Goal: Task Accomplishment & Management: Complete application form

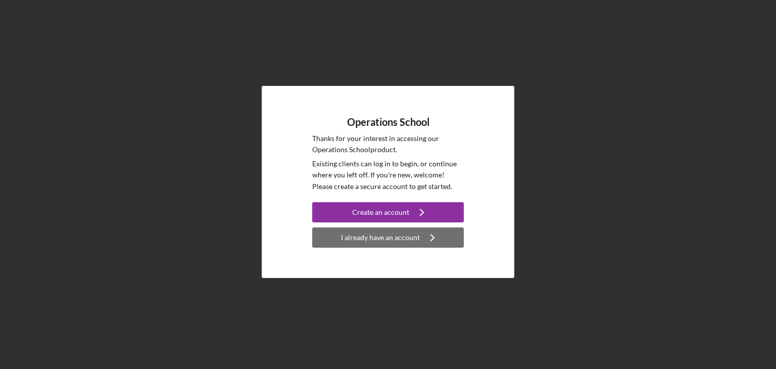
click at [408, 244] on div "I already have an account" at bounding box center [380, 237] width 79 height 20
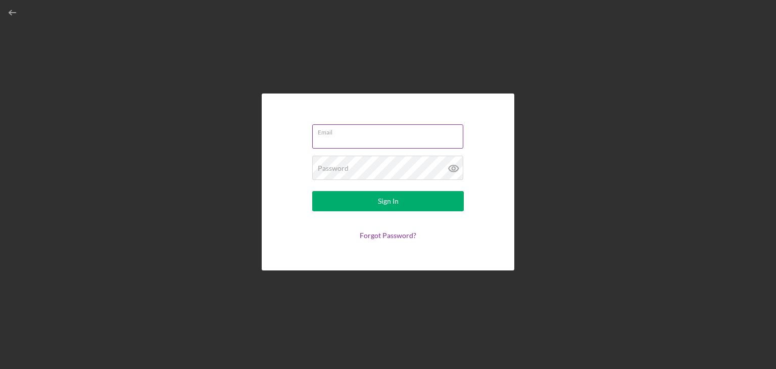
click at [366, 135] on div "Email" at bounding box center [388, 136] width 152 height 25
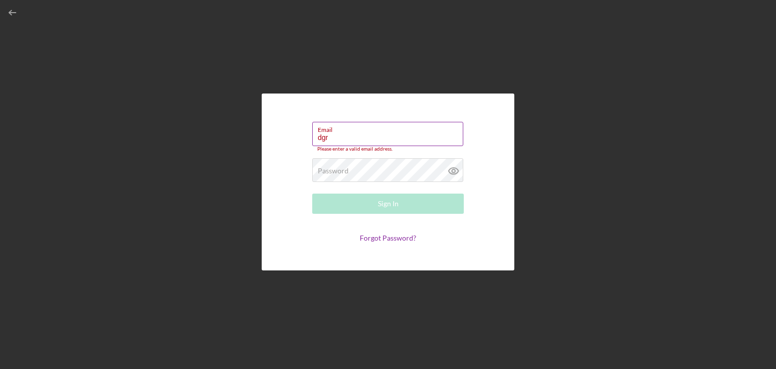
type input "[EMAIL_ADDRESS][DOMAIN_NAME]"
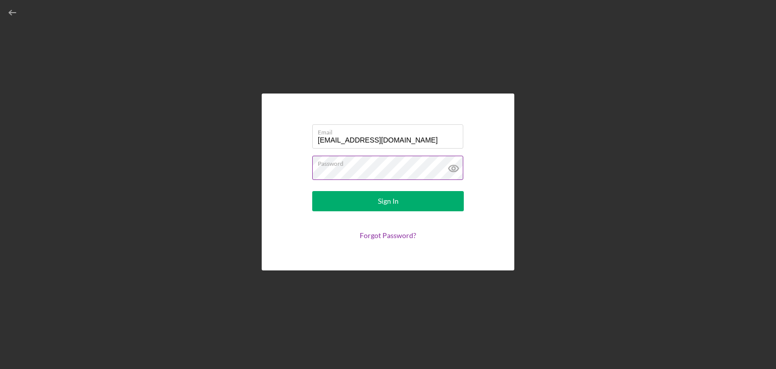
click at [312, 191] on button "Sign In" at bounding box center [388, 201] width 152 height 20
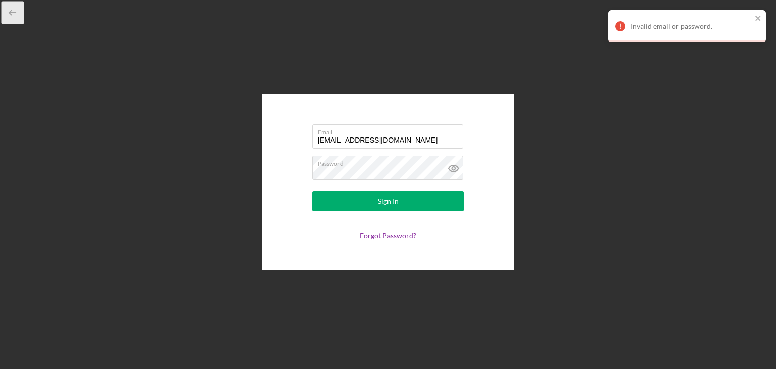
click at [16, 7] on icon "button" at bounding box center [13, 13] width 23 height 23
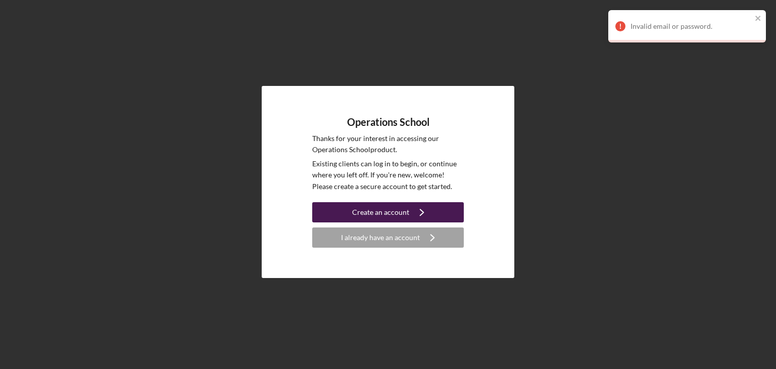
click at [382, 216] on div "Create an account" at bounding box center [380, 212] width 57 height 20
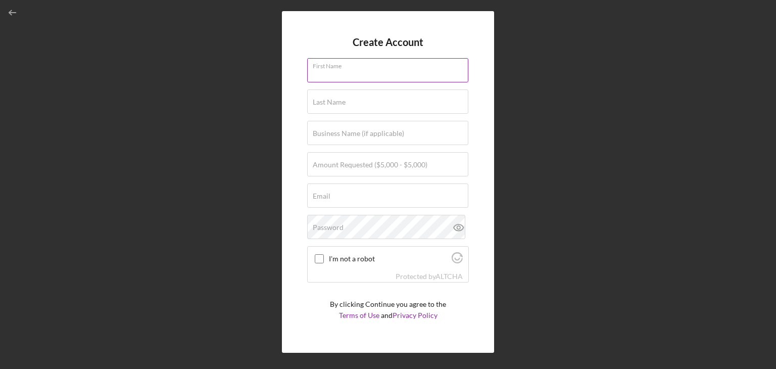
click at [324, 80] on input "First Name" at bounding box center [387, 70] width 161 height 24
type input "[PERSON_NAME]"
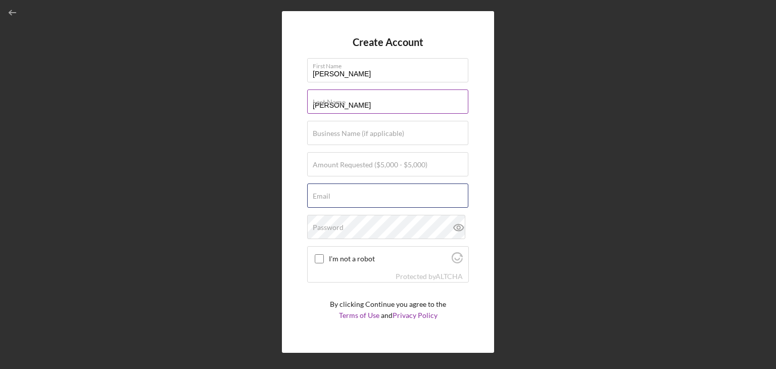
type input "[EMAIL_ADDRESS][DOMAIN_NAME]"
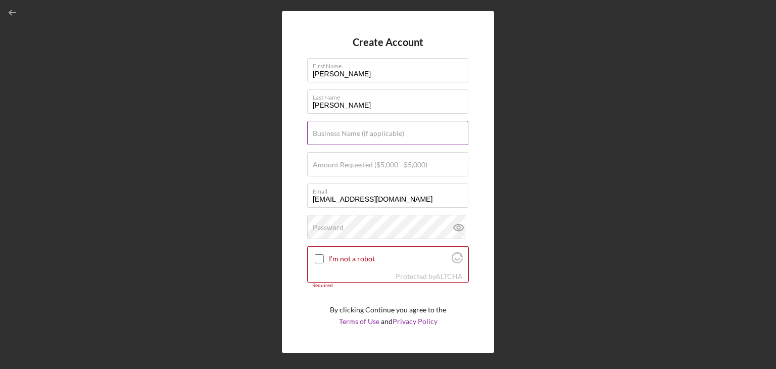
click at [372, 132] on label "Business Name (if applicable)" at bounding box center [358, 133] width 91 height 8
click at [372, 132] on input "Business Name (if applicable)" at bounding box center [387, 133] width 161 height 24
type input "Medpro Healthcare training"
click at [398, 165] on label "Amount Requested ($5,000 - $5,000)" at bounding box center [370, 165] width 115 height 8
click at [398, 165] on input "Amount Requested ($5,000 - $5,000)" at bounding box center [387, 164] width 161 height 24
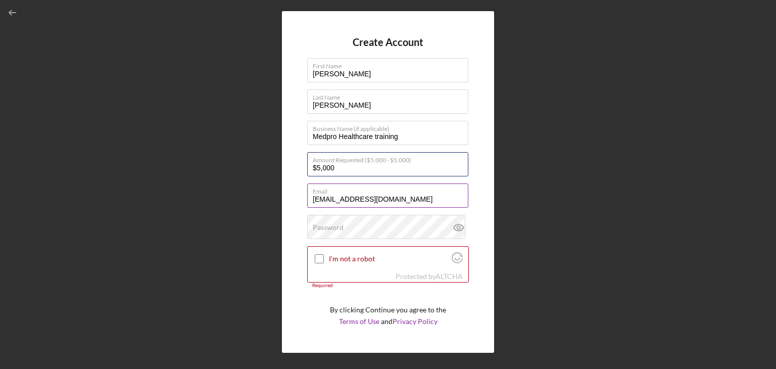
type input "$5,000"
drag, startPoint x: 405, startPoint y: 205, endPoint x: 211, endPoint y: 194, distance: 194.3
click at [211, 194] on div "Create Account First Name [PERSON_NAME] Last Name [PERSON_NAME] Business Name (…" at bounding box center [388, 182] width 766 height 364
type input "[EMAIL_ADDRESS][DOMAIN_NAME]"
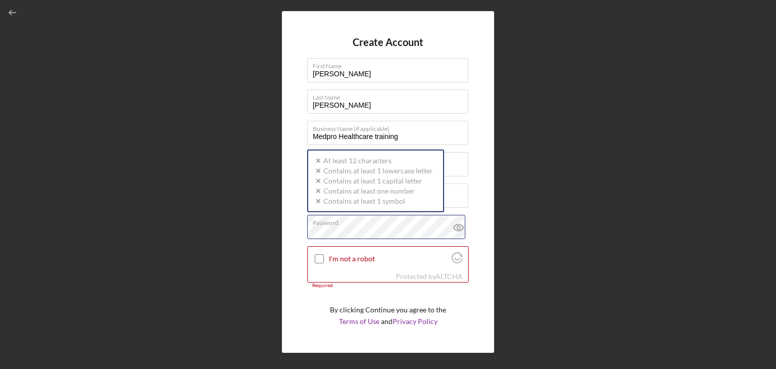
click at [234, 215] on div "Create Account First Name [PERSON_NAME] Last Name [PERSON_NAME] Business Name (…" at bounding box center [388, 182] width 766 height 364
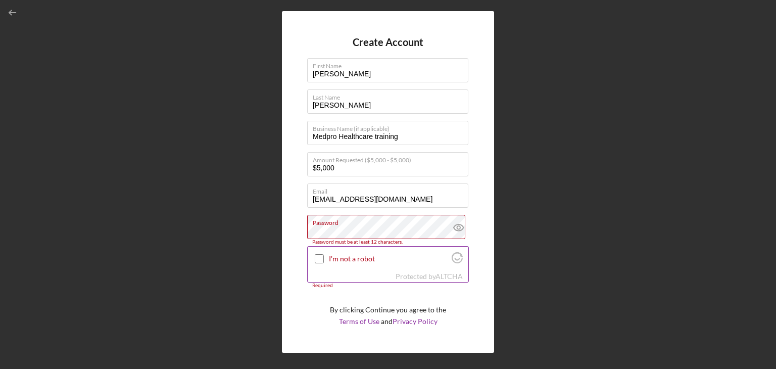
click at [320, 263] on div at bounding box center [319, 259] width 12 height 12
click at [315, 256] on input "I'm not a robot" at bounding box center [319, 258] width 9 height 9
checkbox input "true"
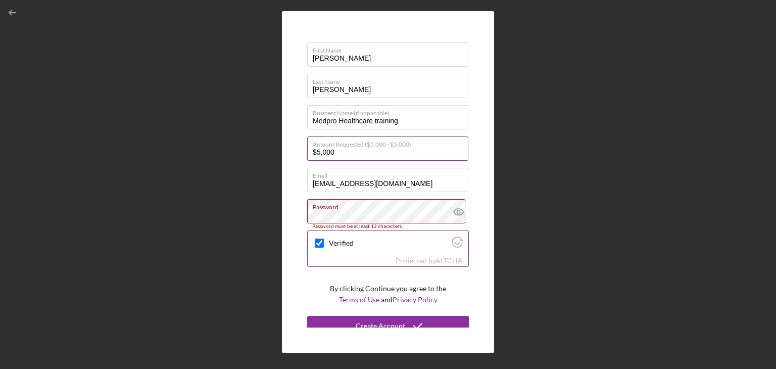
scroll to position [24, 0]
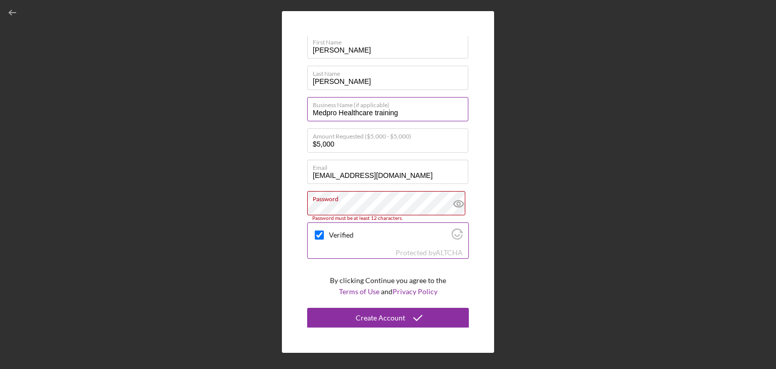
click at [410, 109] on input "Medpro Healthcare training" at bounding box center [387, 109] width 161 height 24
type input "Medpro Healthcare training LLC"
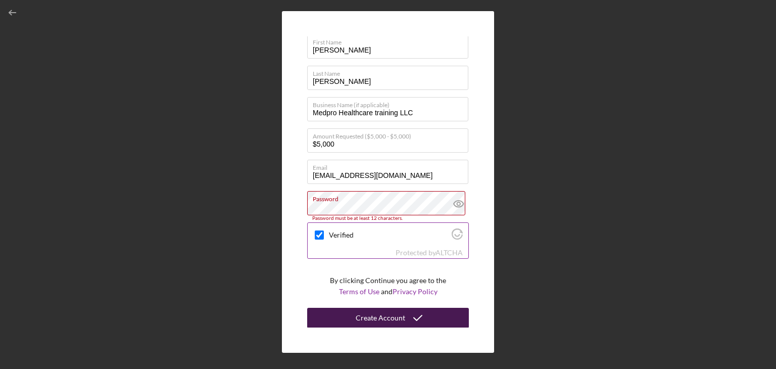
click at [355, 313] on button "Create Account" at bounding box center [388, 318] width 162 height 20
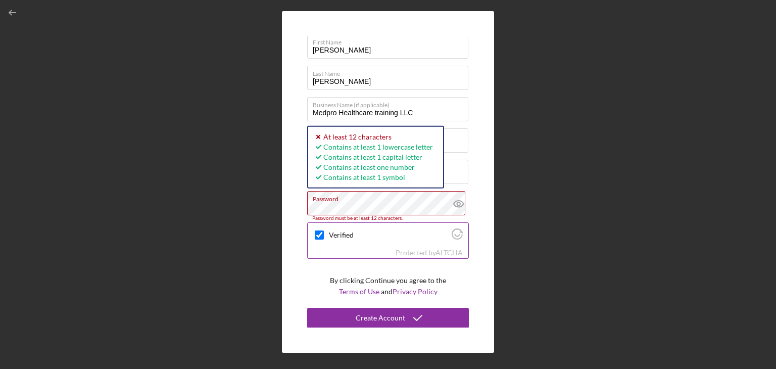
click at [286, 216] on div "Create Account First Name [PERSON_NAME] Last Name [PERSON_NAME] Business Name (…" at bounding box center [388, 182] width 212 height 342
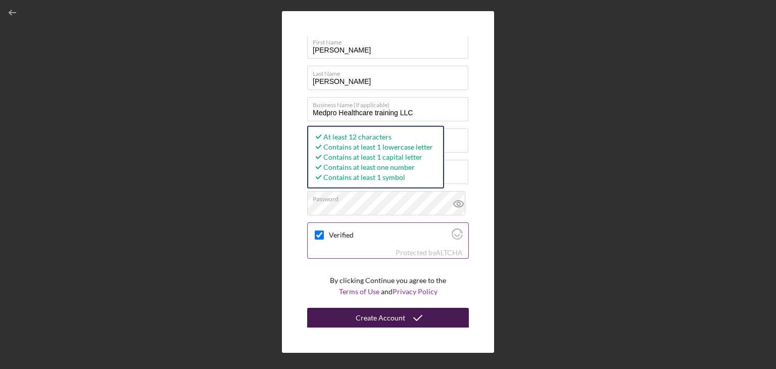
click at [408, 322] on icon "submit" at bounding box center [417, 317] width 25 height 25
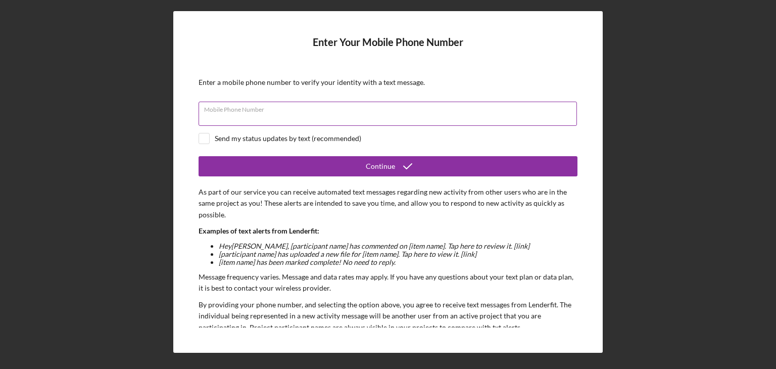
click at [387, 115] on input "Mobile Phone Number" at bounding box center [388, 114] width 378 height 24
type input "[PHONE_NUMBER]"
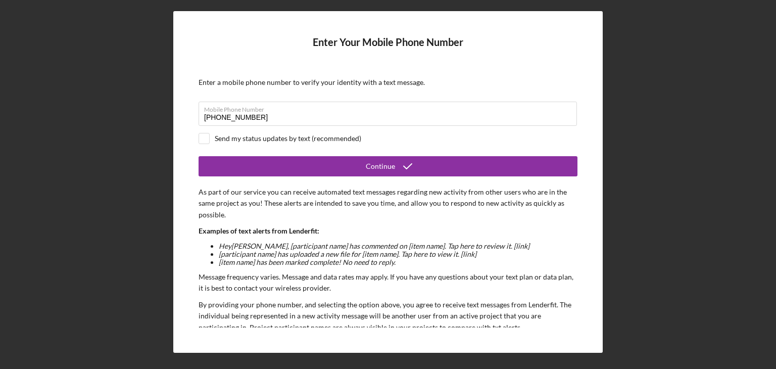
click at [285, 143] on form "Enter Your Mobile Phone Number Enter a mobile phone number to verify your ident…" at bounding box center [388, 181] width 379 height 291
click at [230, 146] on form "Enter Your Mobile Phone Number Enter a mobile phone number to verify your ident…" at bounding box center [388, 181] width 379 height 291
click at [204, 140] on input "checkbox" at bounding box center [204, 138] width 10 height 10
checkbox input "true"
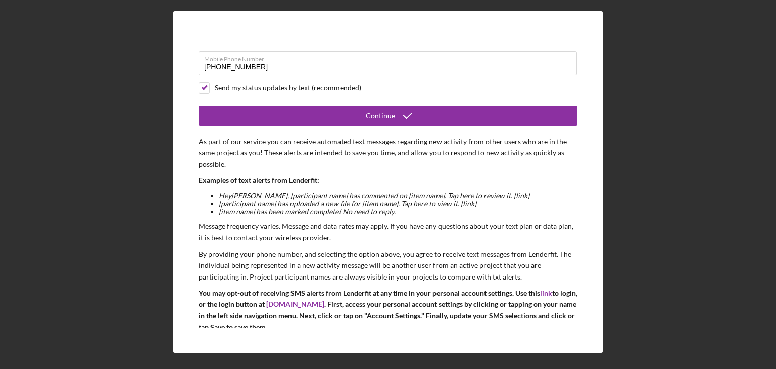
scroll to position [77, 0]
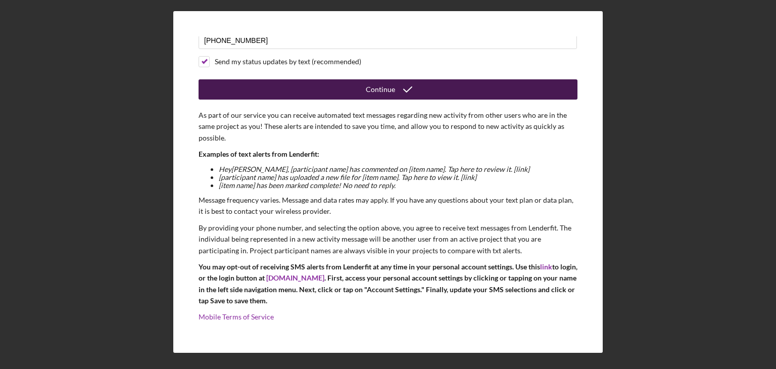
click at [375, 91] on div "Continue" at bounding box center [380, 89] width 29 height 20
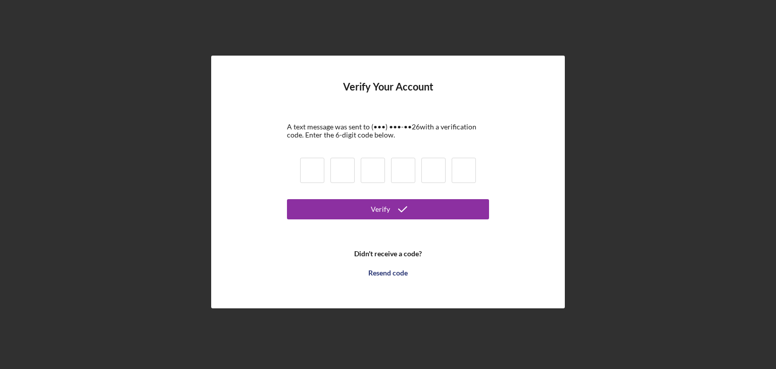
click at [314, 171] on input at bounding box center [312, 170] width 24 height 25
type input "2"
type input "3"
type input "7"
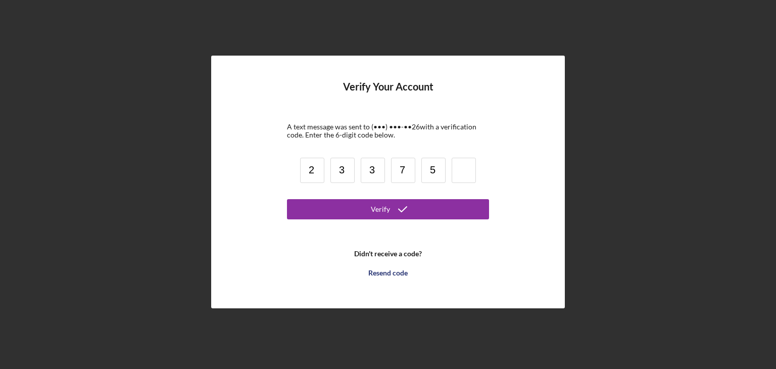
type input "5"
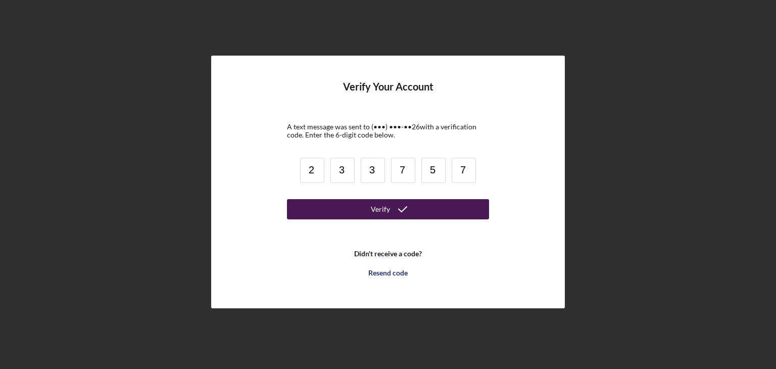
type input "7"
click at [384, 207] on div "Verify" at bounding box center [380, 209] width 19 height 20
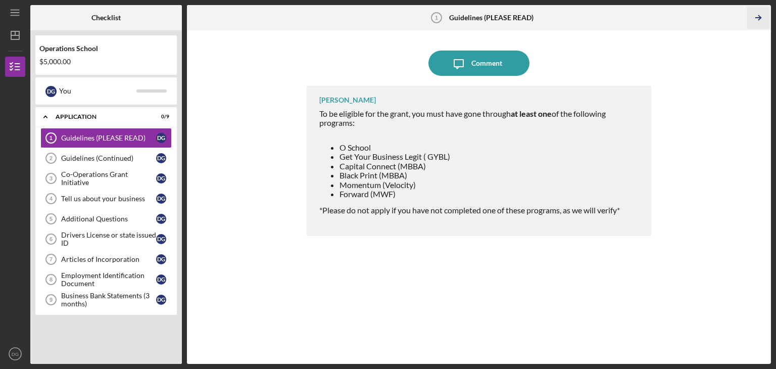
click at [758, 20] on icon "Icon/Table Pagination Arrow" at bounding box center [758, 18] width 23 height 23
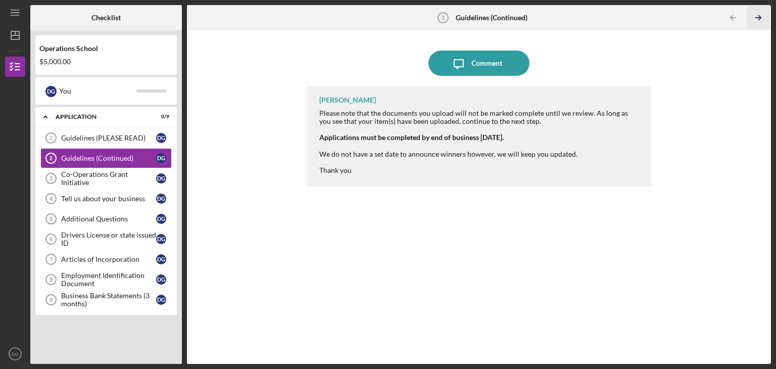
click at [758, 20] on icon "Icon/Table Pagination Arrow" at bounding box center [758, 18] width 23 height 23
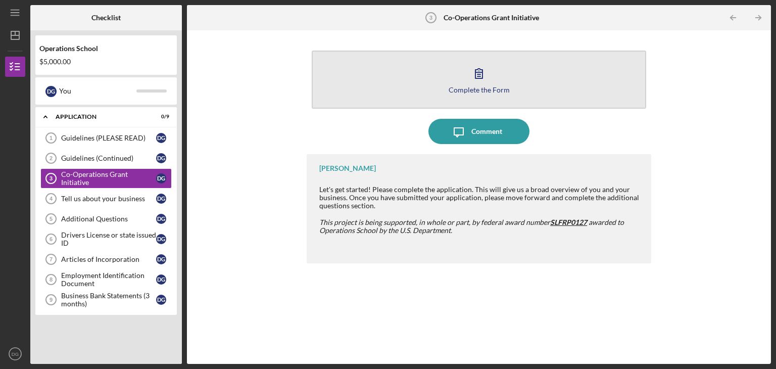
click at [473, 84] on icon "button" at bounding box center [478, 73] width 25 height 25
click at [490, 89] on div "Complete the Form" at bounding box center [479, 90] width 61 height 8
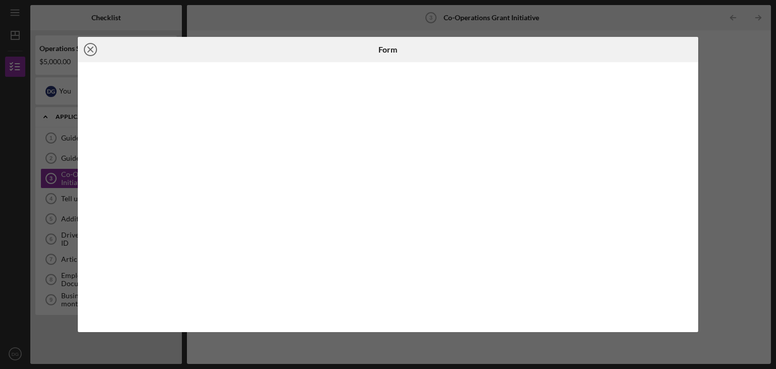
click at [92, 48] on icon "Icon/Close" at bounding box center [90, 49] width 25 height 25
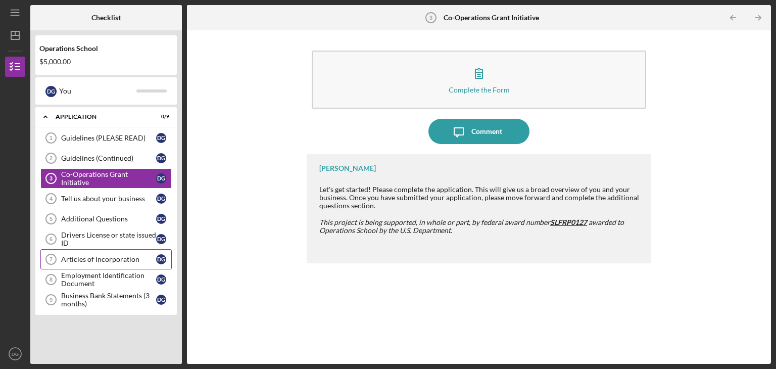
click at [110, 259] on div "Articles of Incorporation" at bounding box center [108, 259] width 95 height 8
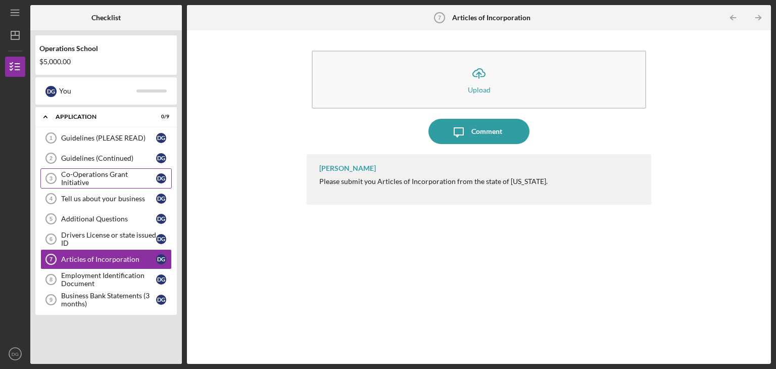
click at [103, 182] on link "Co-Operations Grant Initiative 3 Co-Operations Grant Initiative D G" at bounding box center [105, 178] width 131 height 20
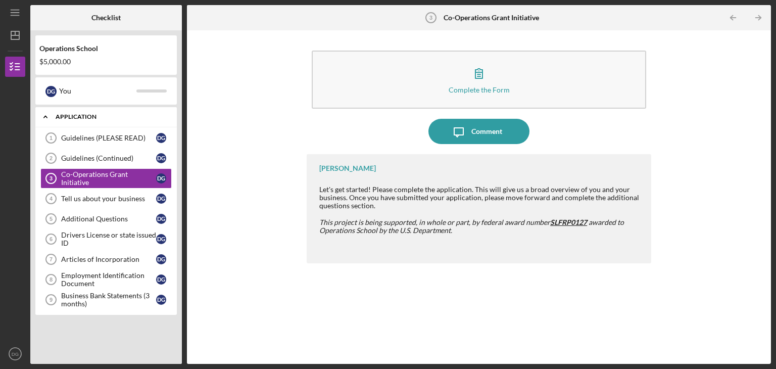
click at [130, 116] on div "Application" at bounding box center [110, 117] width 109 height 6
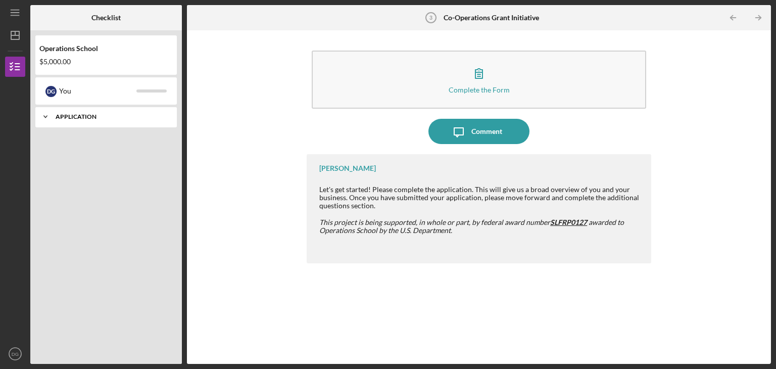
click at [130, 116] on div "Application" at bounding box center [110, 117] width 109 height 6
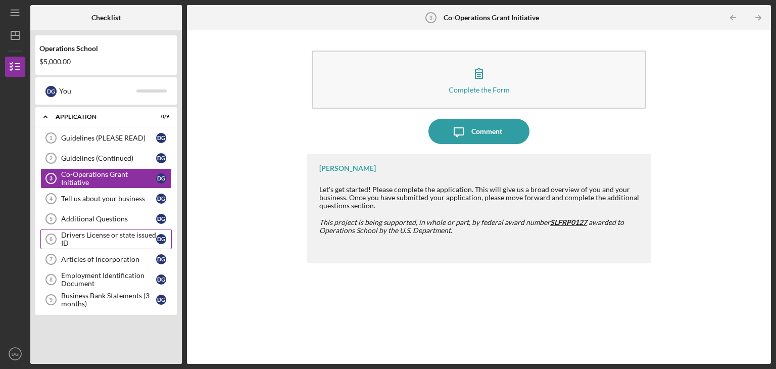
click at [81, 237] on div "Drivers License or state issued ID" at bounding box center [108, 239] width 95 height 16
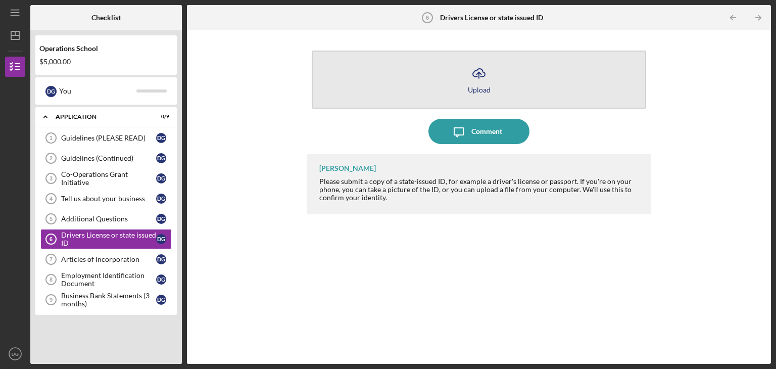
click at [483, 76] on icon "Icon/Upload" at bounding box center [478, 73] width 25 height 25
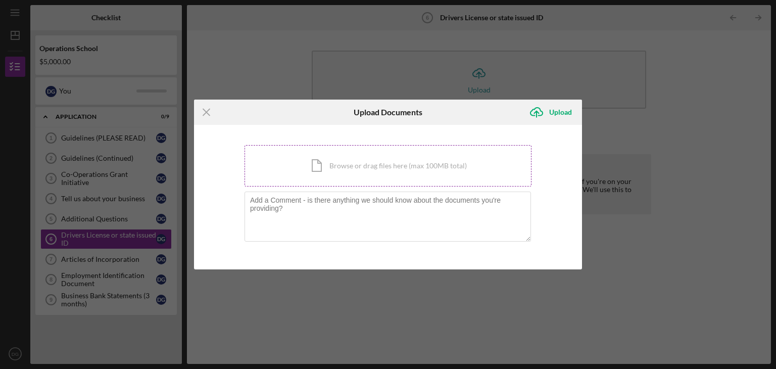
click at [376, 158] on div "Icon/Document Browse or drag files here (max 100MB total) Tap to choose files o…" at bounding box center [388, 165] width 287 height 41
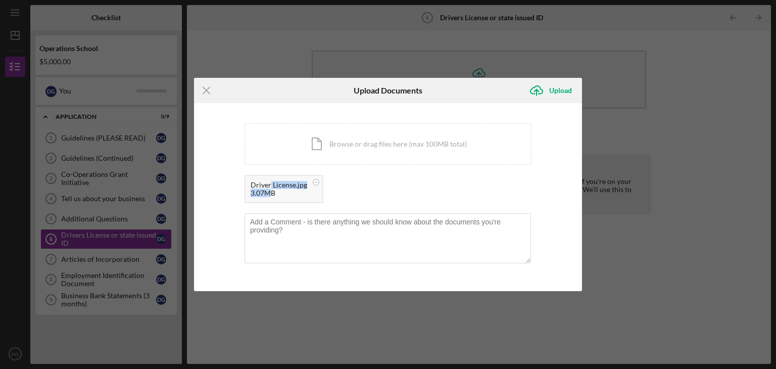
click at [270, 188] on div "Driver License.jpg 3.07MB" at bounding box center [284, 189] width 79 height 28
click at [552, 89] on div "Upload" at bounding box center [560, 90] width 23 height 20
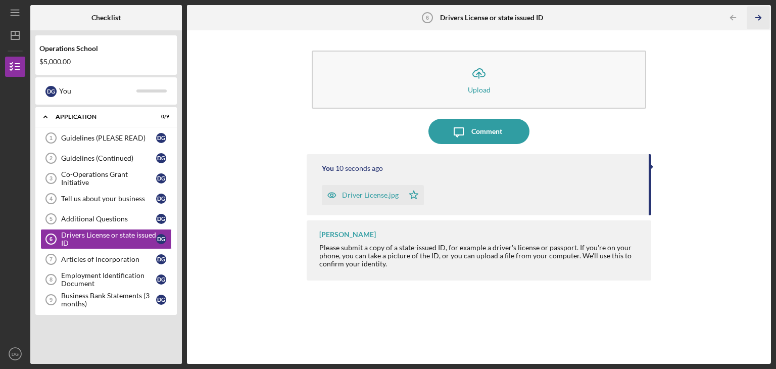
click at [759, 15] on icon "Icon/Table Pagination Arrow" at bounding box center [758, 18] width 23 height 23
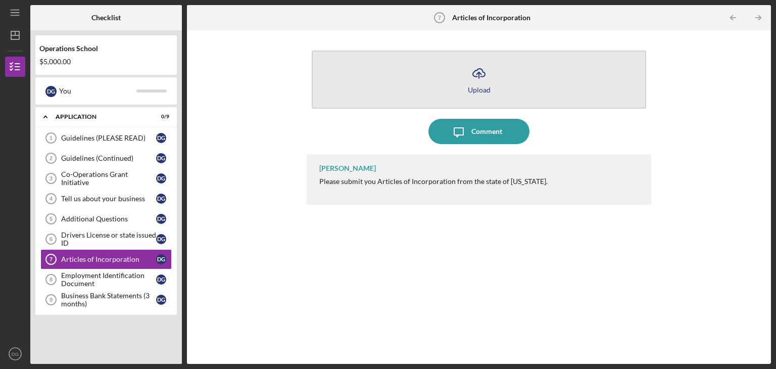
click at [481, 78] on icon "Icon/Upload" at bounding box center [478, 73] width 25 height 25
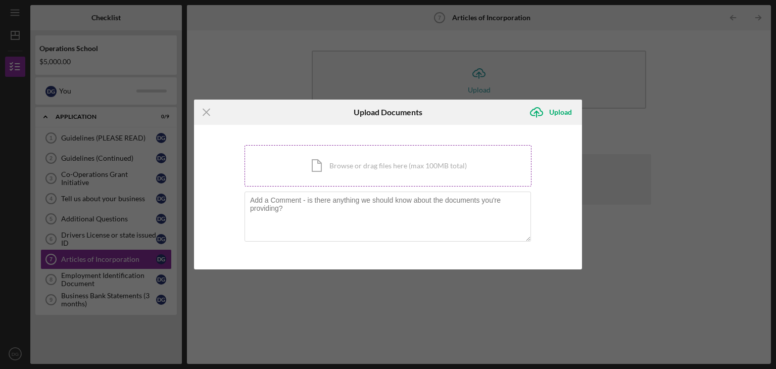
click at [315, 170] on div "Icon/Document Browse or drag files here (max 100MB total) Tap to choose files o…" at bounding box center [388, 165] width 287 height 41
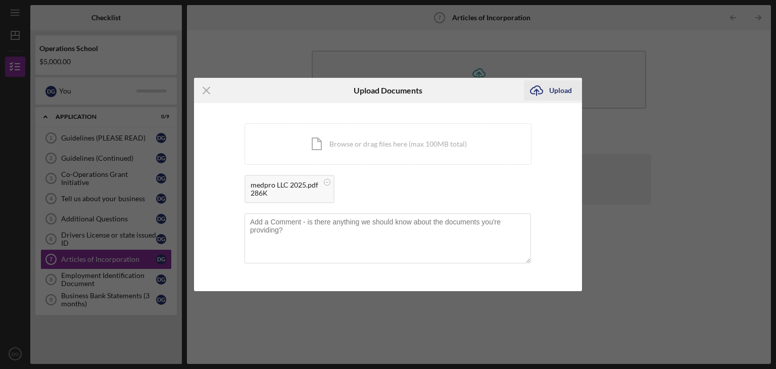
click at [560, 88] on div "Upload" at bounding box center [560, 90] width 23 height 20
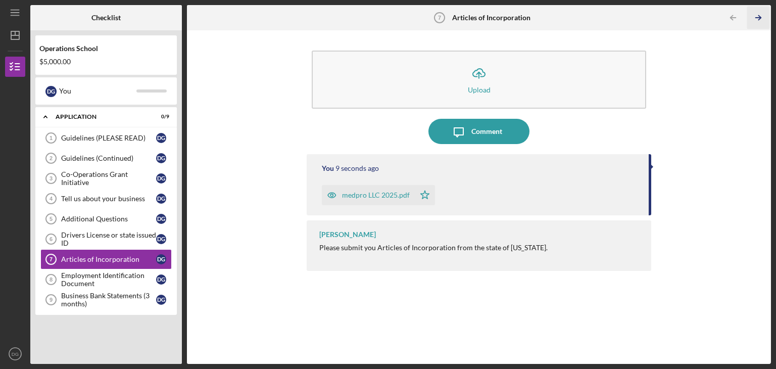
click at [758, 17] on icon "Icon/Table Pagination Arrow" at bounding box center [758, 18] width 23 height 23
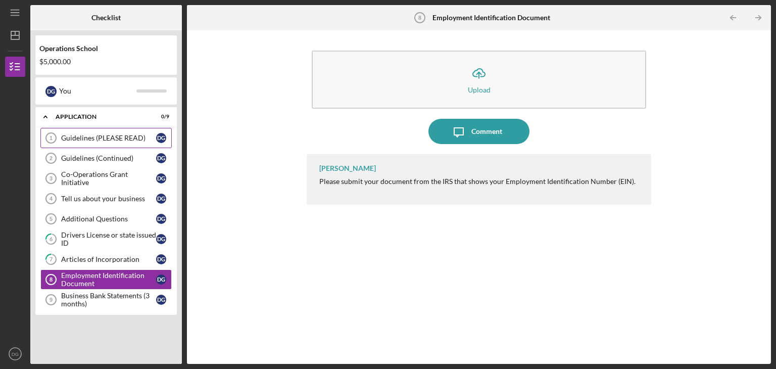
click at [99, 142] on link "Guidelines (PLEASE READ) 1 Guidelines (PLEASE READ) D G" at bounding box center [105, 138] width 131 height 20
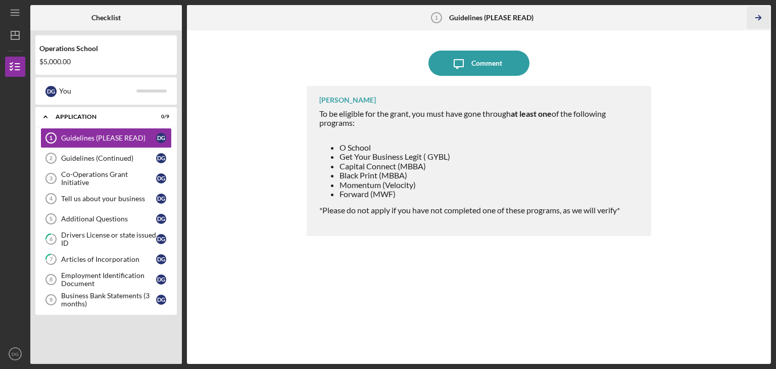
click at [757, 18] on line "button" at bounding box center [758, 18] width 5 height 0
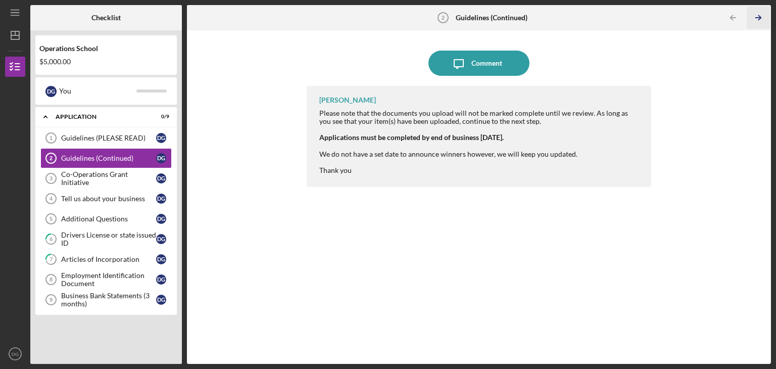
click at [757, 18] on line "button" at bounding box center [758, 18] width 5 height 0
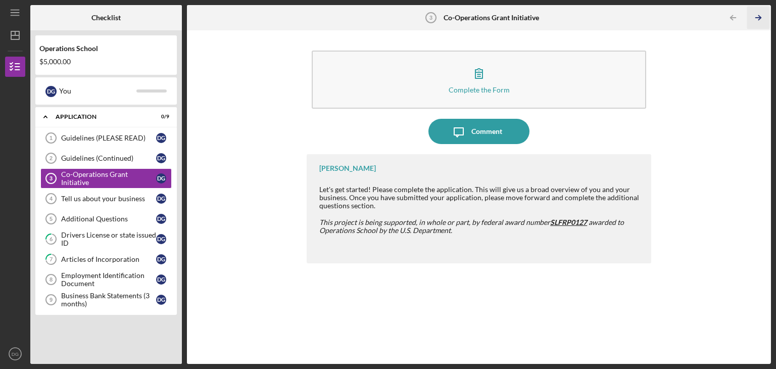
click at [757, 18] on line "button" at bounding box center [758, 18] width 5 height 0
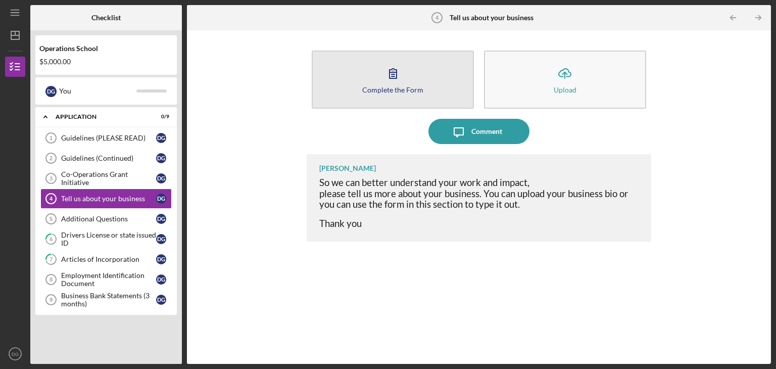
click at [393, 84] on button "Complete the Form Form" at bounding box center [393, 80] width 162 height 58
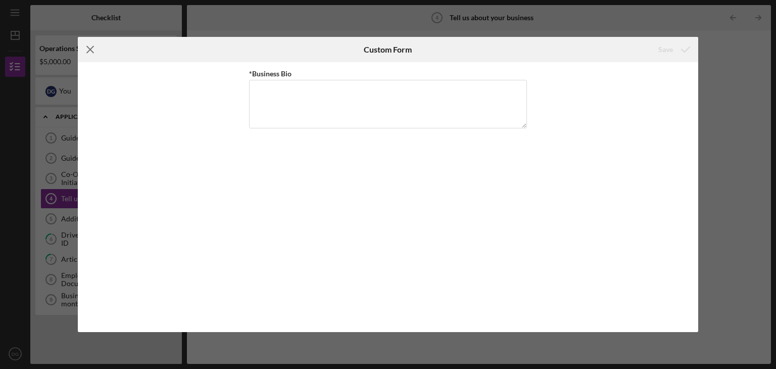
click at [90, 54] on icon "Icon/Menu Close" at bounding box center [90, 49] width 25 height 25
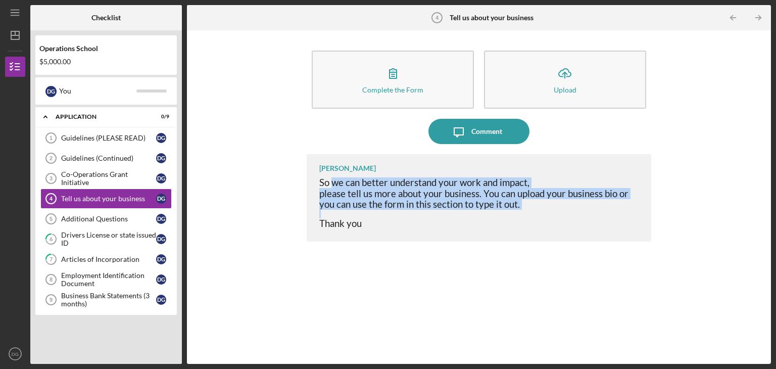
drag, startPoint x: 331, startPoint y: 182, endPoint x: 513, endPoint y: 211, distance: 184.2
click at [513, 211] on div "So we can better understand your work and impact, please tell us more about you…" at bounding box center [480, 203] width 322 height 52
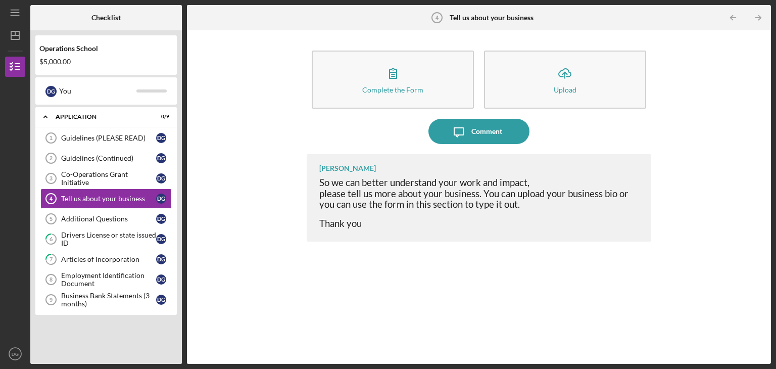
click at [437, 233] on div "[PERSON_NAME] So we can better understand your work and impact, please tell us …" at bounding box center [479, 197] width 345 height 87
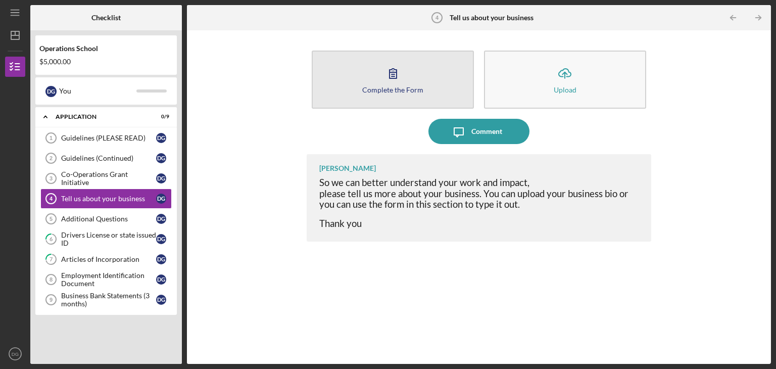
click at [398, 90] on div "Complete the Form" at bounding box center [392, 90] width 61 height 8
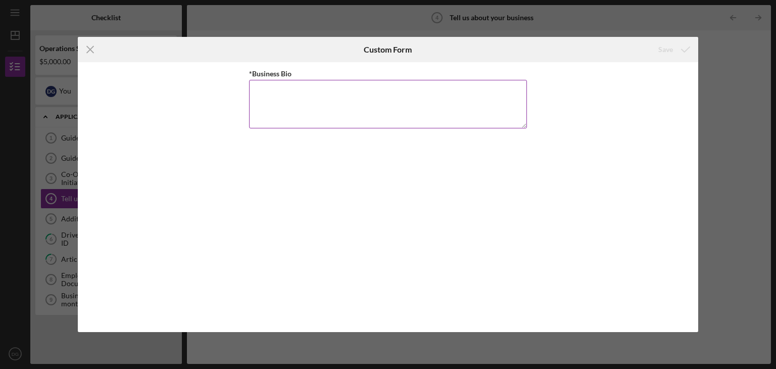
click at [382, 102] on textarea "*Business Bio" at bounding box center [388, 104] width 278 height 49
paste textarea "MedPro Healthcare Training, LLC is a [US_STATE]-based school dedicated to prepa…"
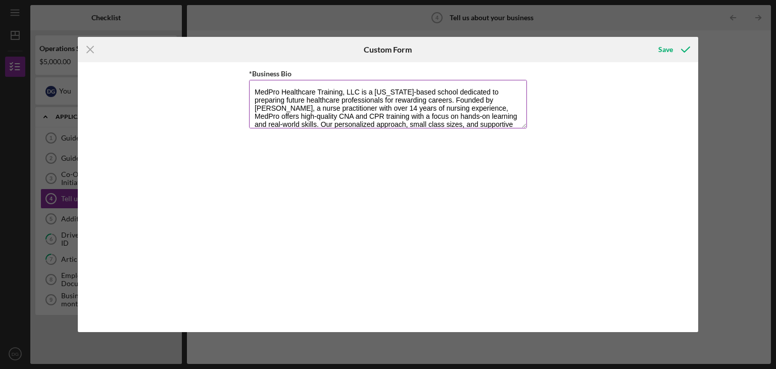
scroll to position [33, 0]
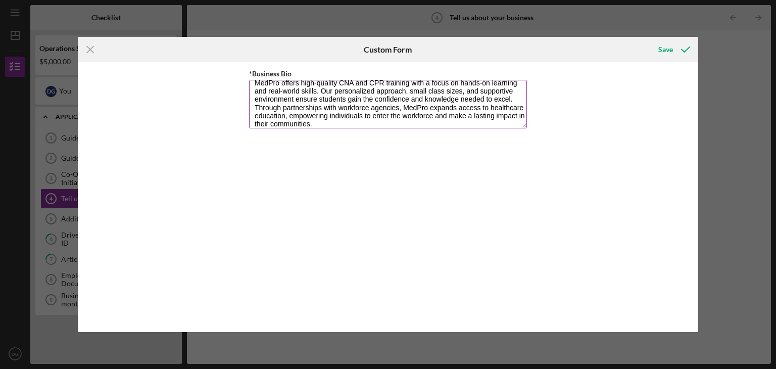
click at [280, 81] on textarea "MedPro Healthcare Training, LLC is a [US_STATE]-based school dedicated to prepa…" at bounding box center [388, 104] width 278 height 49
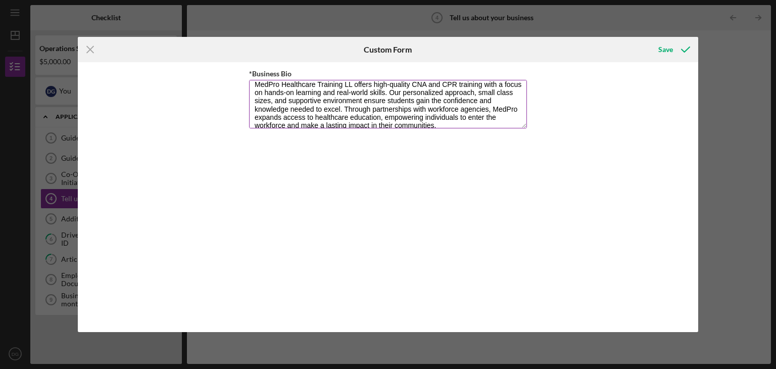
type textarea "MedPro Healthcare Training, LLC is a [US_STATE]-based school dedicated to prepa…"
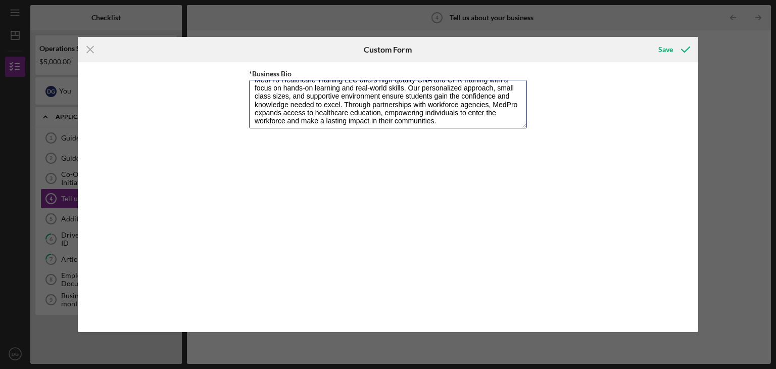
scroll to position [40, 0]
drag, startPoint x: 255, startPoint y: 91, endPoint x: 494, endPoint y: 125, distance: 240.8
click at [494, 125] on textarea "MedPro Healthcare Training, LLC is a [US_STATE]-based school dedicated to prepa…" at bounding box center [388, 104] width 278 height 49
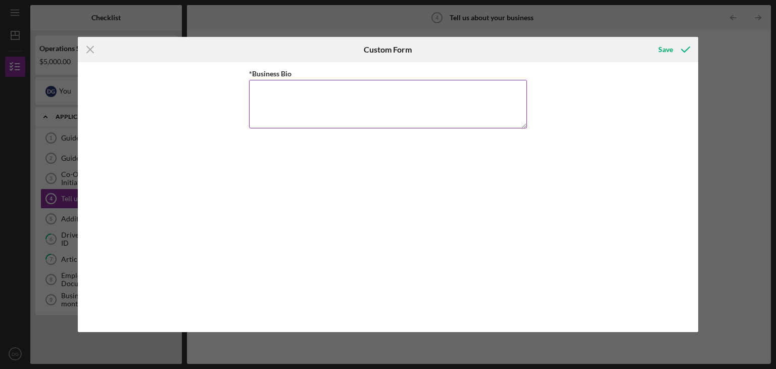
scroll to position [0, 0]
paste textarea "MedPro Healthcare Training, LLC is a [US_STATE]-based school dedicated to prepa…"
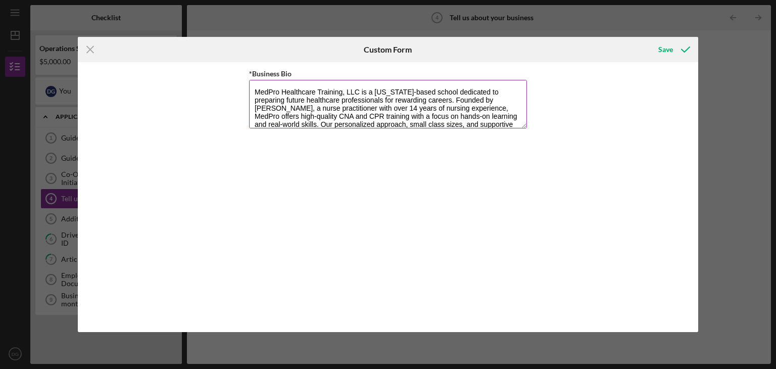
click at [406, 108] on textarea "MedPro Healthcare Training, LLC is a [US_STATE]-based school dedicated to prepa…" at bounding box center [388, 104] width 278 height 49
click at [407, 108] on textarea "MedPro Healthcare Training, LLC is a [US_STATE]-based school dedicated to prepa…" at bounding box center [388, 104] width 278 height 49
click at [435, 100] on textarea "MedPro Healthcare Training, LLC is a [US_STATE]-based school dedicated to prepa…" at bounding box center [388, 104] width 278 height 49
type textarea "MedPro Healthcare Training, LLC is a [US_STATE]-based school dedicated to prepa…"
click at [669, 49] on div "Save" at bounding box center [665, 49] width 15 height 20
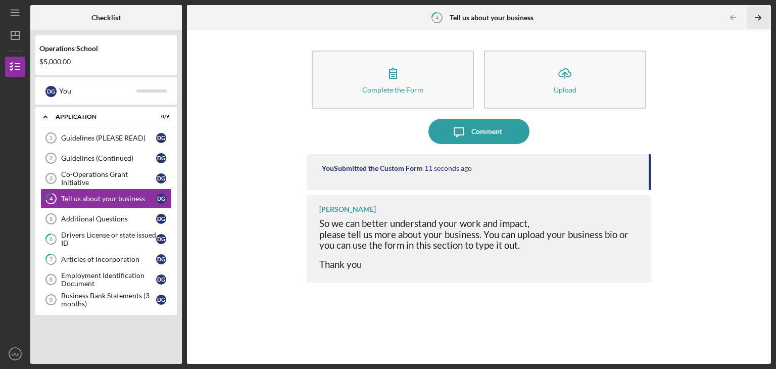
click at [758, 19] on icon "Icon/Table Pagination Arrow" at bounding box center [758, 18] width 23 height 23
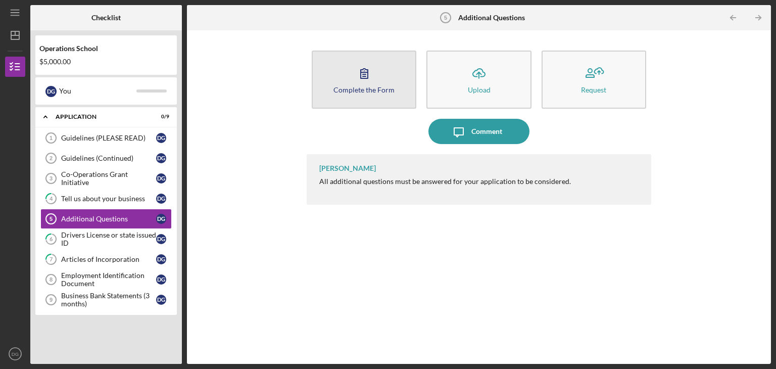
click at [347, 86] on div "Complete the Form" at bounding box center [363, 90] width 61 height 8
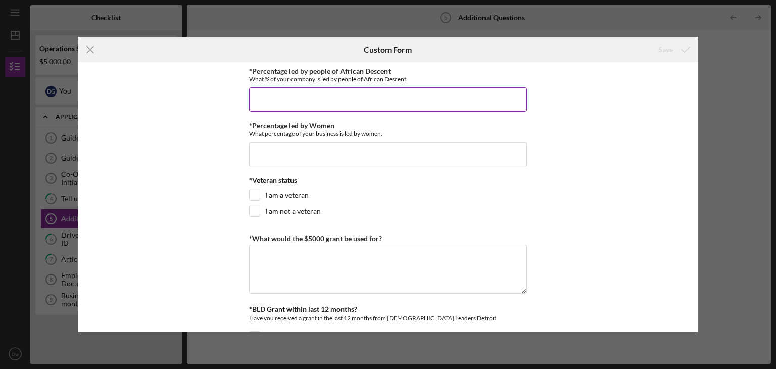
click at [469, 95] on input "*Percentage led by people of African Descent" at bounding box center [388, 99] width 278 height 24
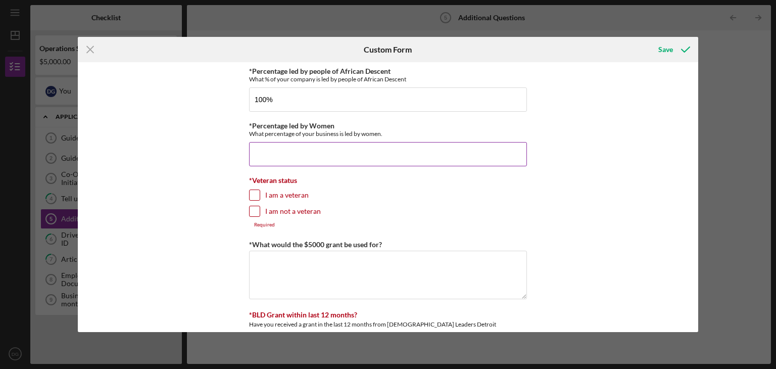
type input "100.00000%"
click at [372, 151] on input "*Percentage led by Women" at bounding box center [388, 154] width 278 height 24
type input "100.00000%"
click at [293, 209] on label "I am not a veteran" at bounding box center [293, 211] width 56 height 10
click at [260, 209] on input "I am not a veteran" at bounding box center [255, 211] width 10 height 10
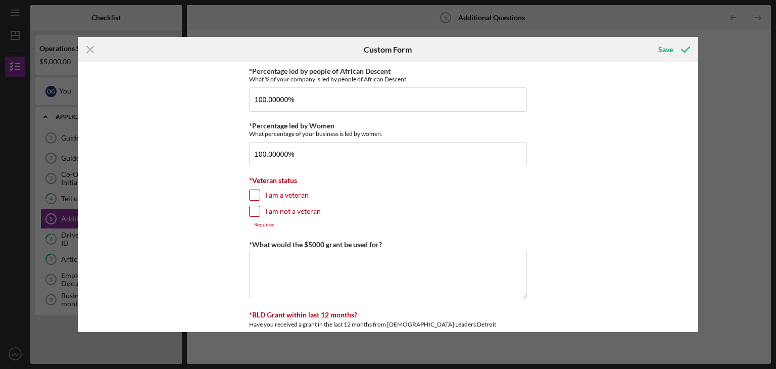
checkbox input "true"
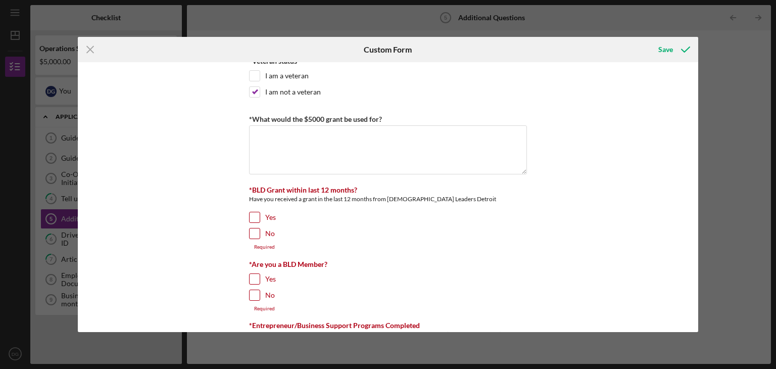
scroll to position [152, 0]
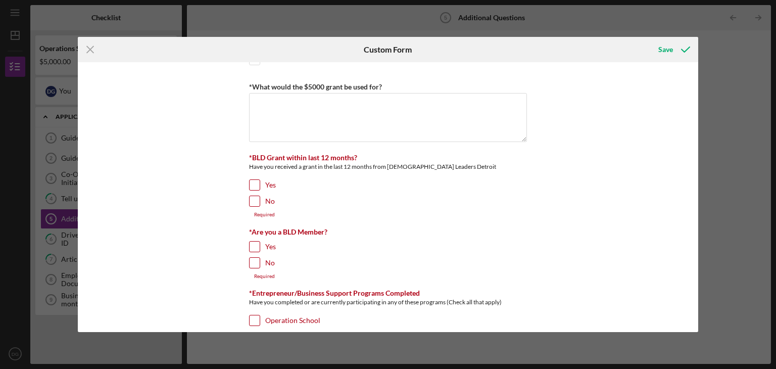
click at [255, 202] on input "No" at bounding box center [255, 201] width 10 height 10
checkbox input "true"
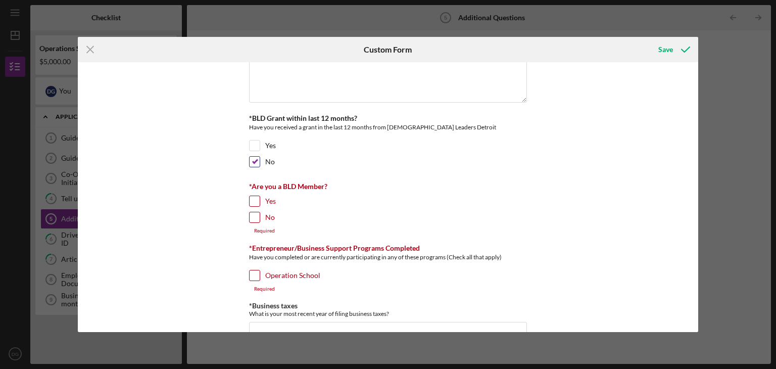
scroll to position [202, 0]
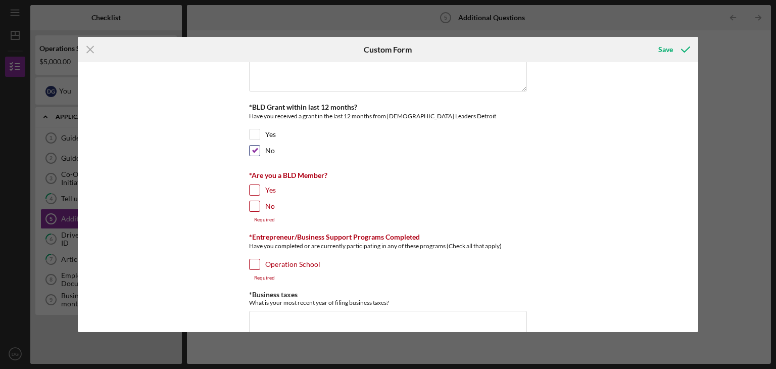
click at [257, 202] on input "No" at bounding box center [255, 206] width 10 height 10
checkbox input "true"
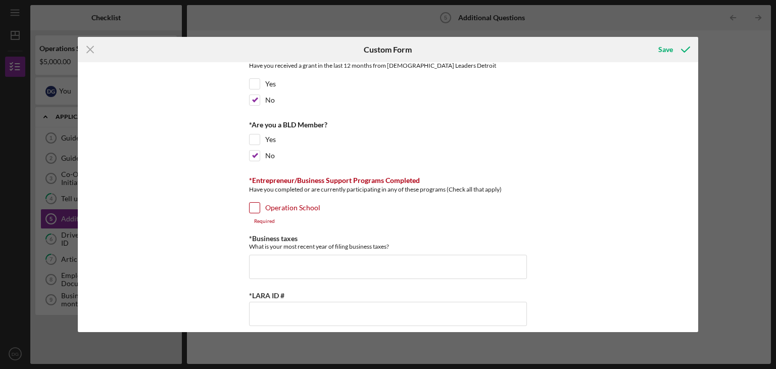
scroll to position [303, 0]
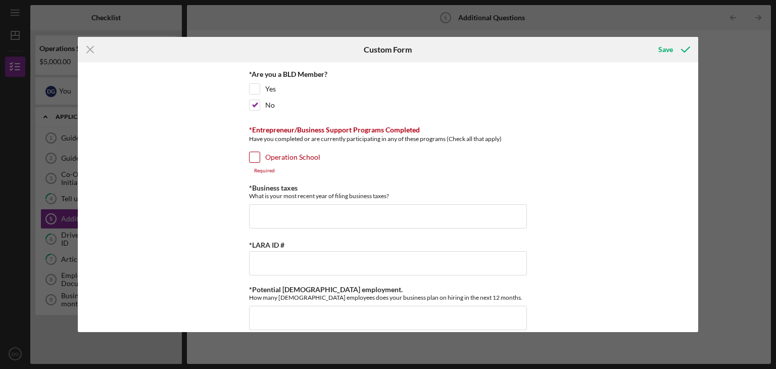
click at [250, 154] on input "Operation School" at bounding box center [255, 157] width 10 height 10
checkbox input "true"
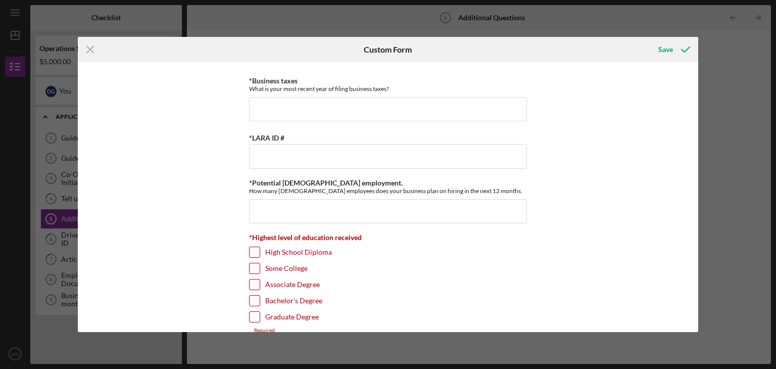
scroll to position [417, 0]
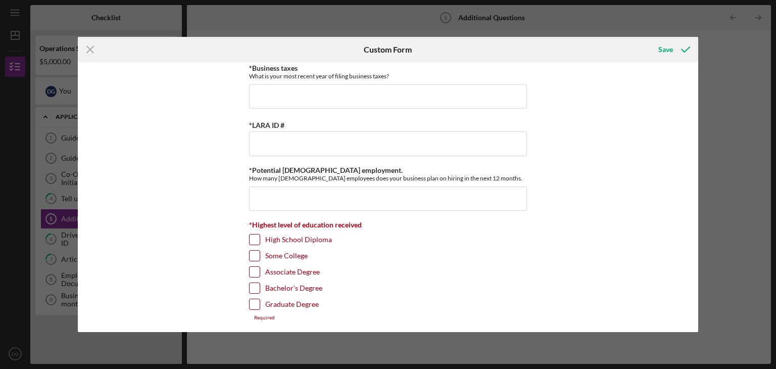
click at [256, 299] on input "Graduate Degree" at bounding box center [255, 304] width 10 height 10
checkbox input "true"
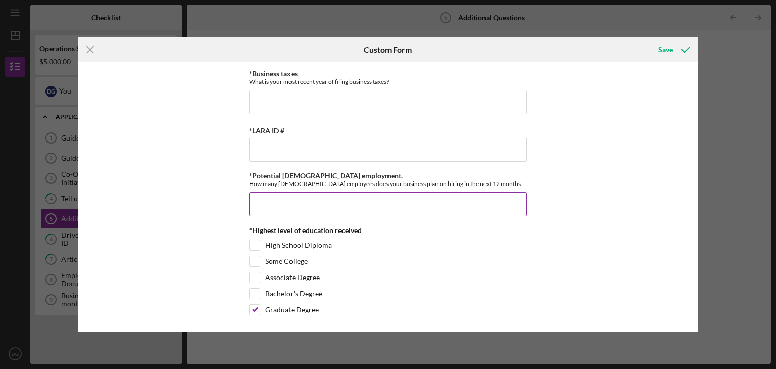
click at [303, 201] on input "*Potential [DEMOGRAPHIC_DATA] employment." at bounding box center [388, 204] width 278 height 24
type input "2"
click at [320, 150] on input "*LARA ID #" at bounding box center [388, 149] width 278 height 24
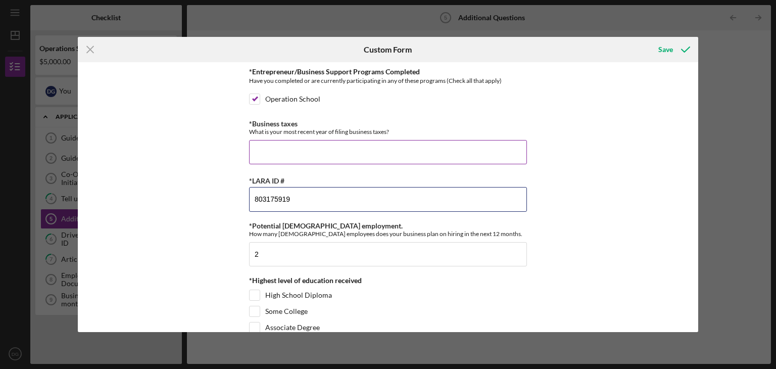
scroll to position [361, 0]
type input "803175919"
click at [342, 150] on input "*Business taxes" at bounding box center [388, 152] width 278 height 24
click at [352, 151] on input "*Business taxes" at bounding box center [388, 152] width 278 height 24
type input "2024"
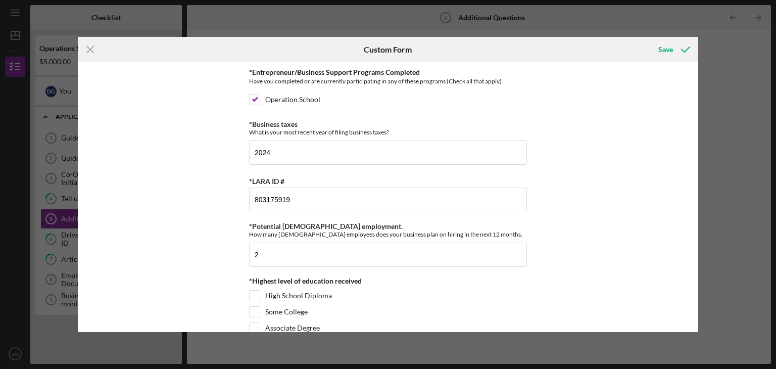
click at [606, 105] on div "*Percentage led by people of African Descent What % of your company is led by p…" at bounding box center [388, 197] width 621 height 270
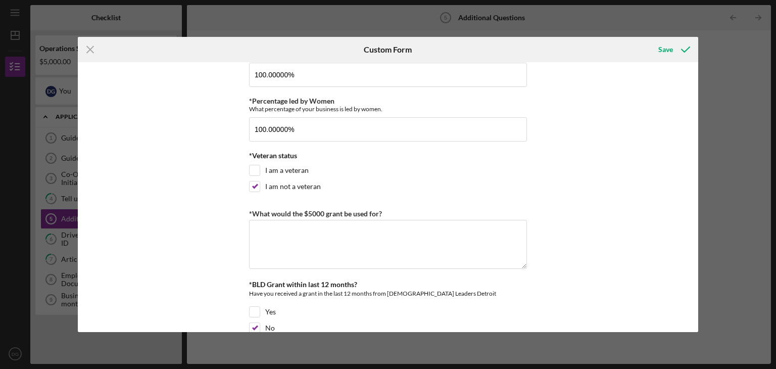
scroll to position [7, 0]
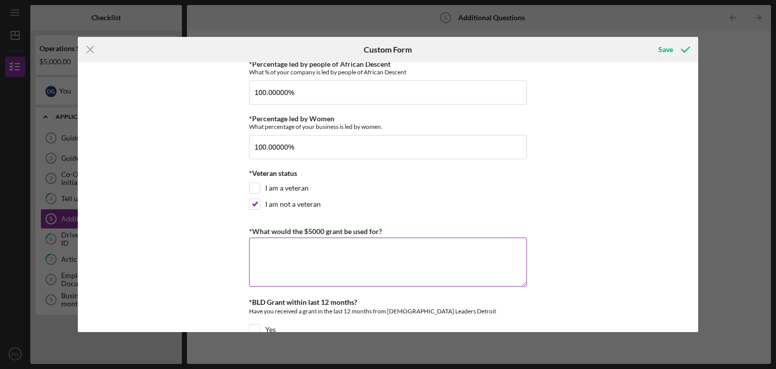
click at [295, 262] on textarea "*What would the $5000 grant be used for?" at bounding box center [388, 261] width 278 height 49
paste textarea "The funding I am requesting will directly support the growth and sustainability…"
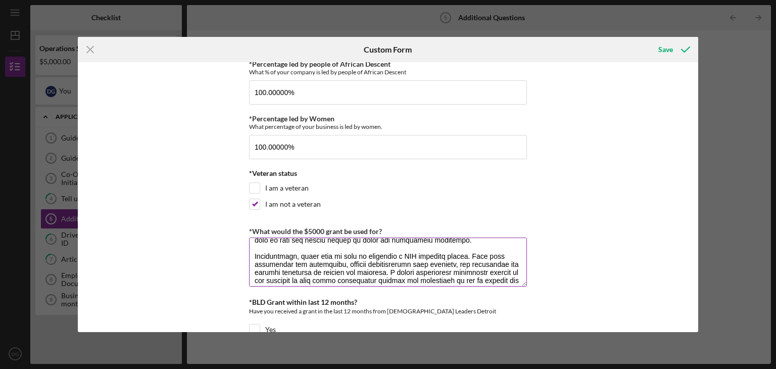
scroll to position [101, 0]
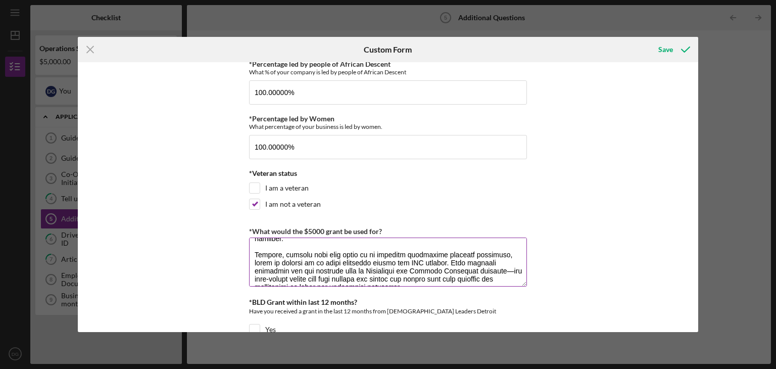
click at [464, 270] on textarea "*What would the $5000 grant be used for?" at bounding box center [388, 261] width 278 height 49
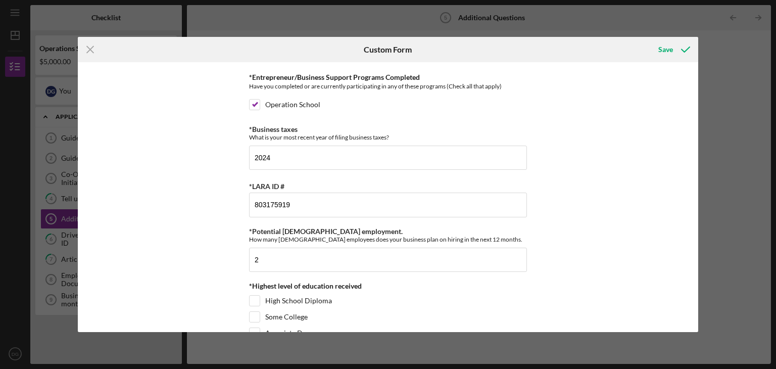
scroll to position [411, 0]
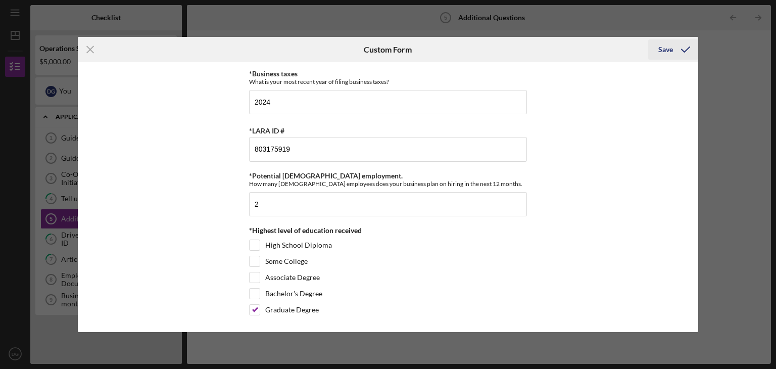
type textarea "The funding I am requesting will directly support the growth and sustainability…"
click at [669, 49] on div "Save" at bounding box center [665, 49] width 15 height 20
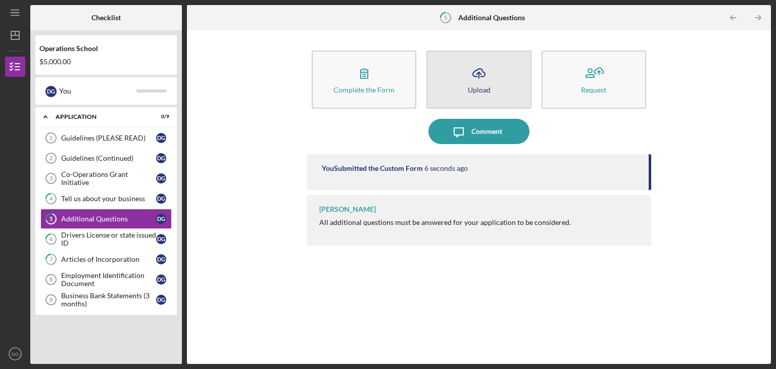
click at [517, 91] on button "Icon/Upload Upload" at bounding box center [478, 80] width 105 height 58
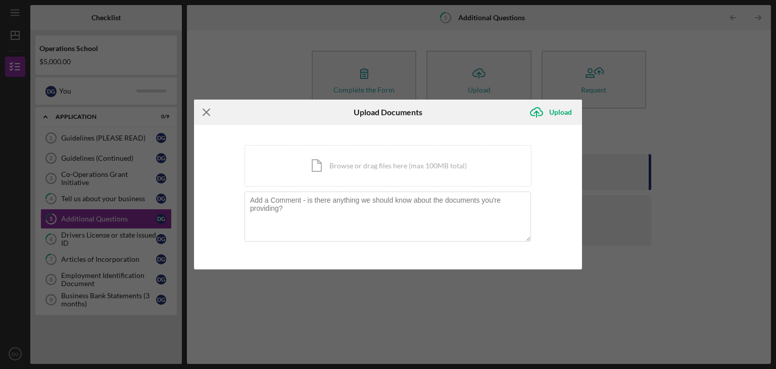
click at [203, 117] on icon "Icon/Menu Close" at bounding box center [206, 112] width 25 height 25
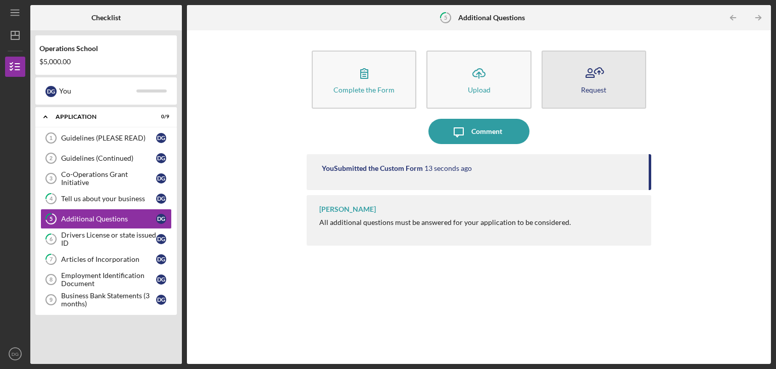
click at [577, 98] on button "Request" at bounding box center [594, 80] width 105 height 58
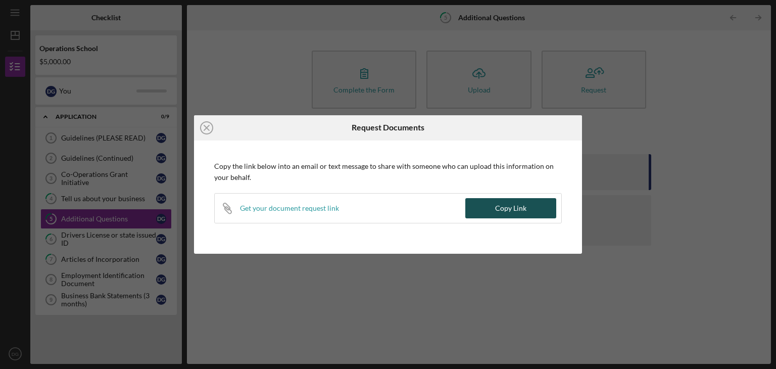
click at [511, 208] on div "Copy Link" at bounding box center [510, 208] width 31 height 20
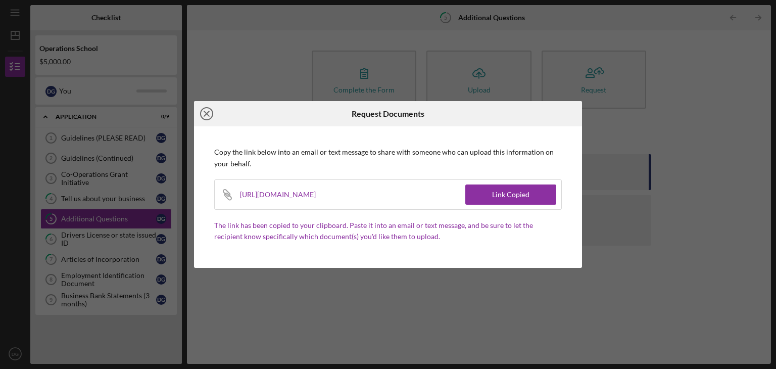
click at [205, 115] on line at bounding box center [206, 113] width 5 height 5
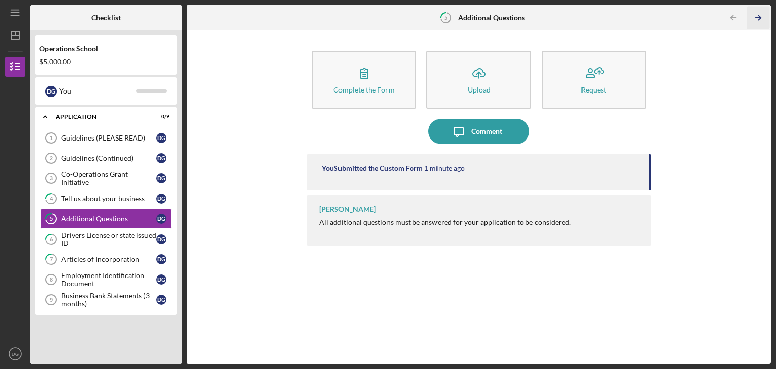
click at [761, 18] on polyline "button" at bounding box center [759, 18] width 3 height 5
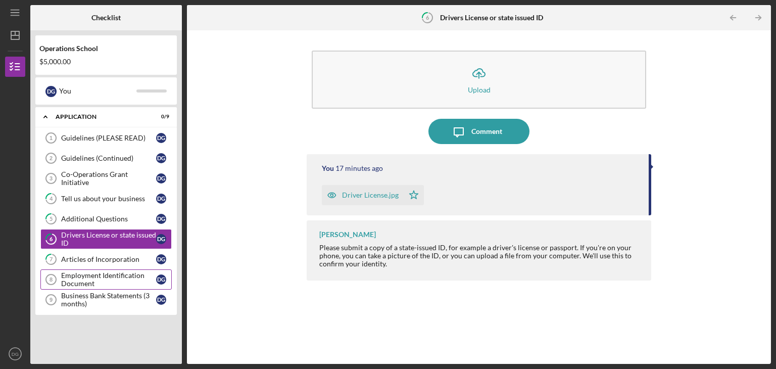
click at [76, 271] on div "Employment Identification Document" at bounding box center [108, 279] width 95 height 16
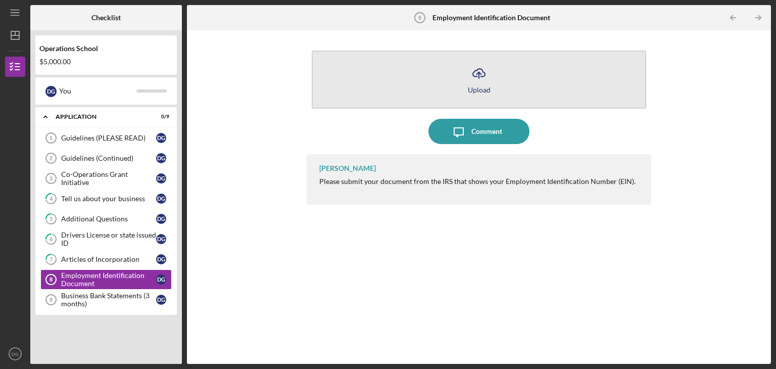
click at [481, 75] on icon "Icon/Upload" at bounding box center [478, 73] width 25 height 25
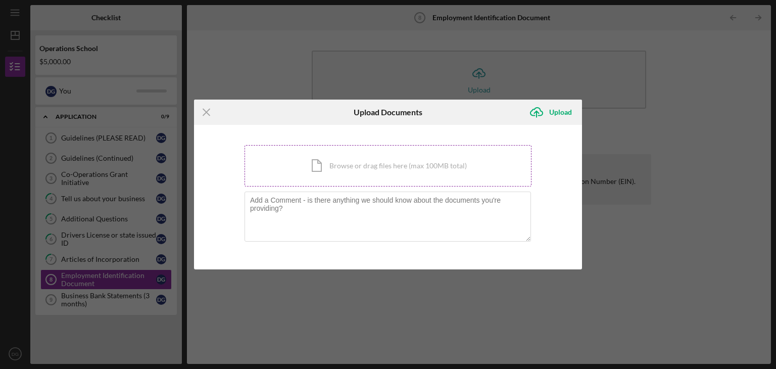
click at [341, 170] on div "Icon/Document Browse or drag files here (max 100MB total) Tap to choose files o…" at bounding box center [388, 165] width 287 height 41
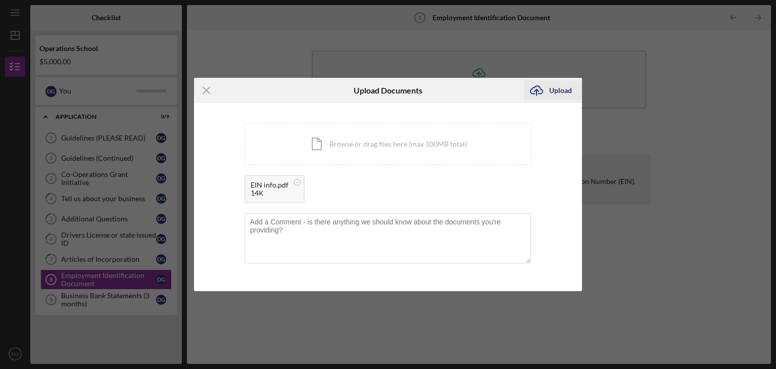
click at [565, 88] on div "Upload" at bounding box center [560, 90] width 23 height 20
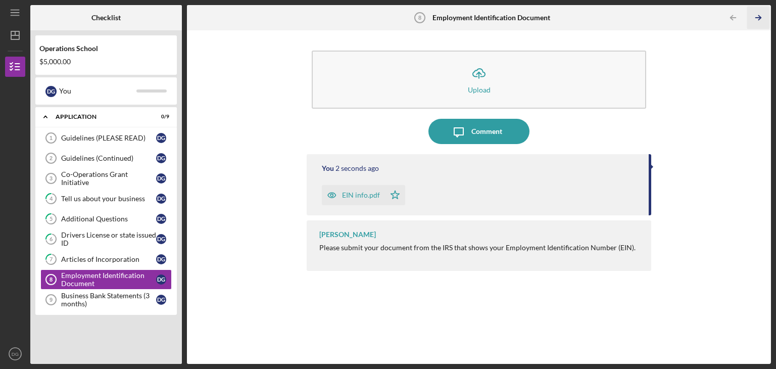
click at [756, 16] on icon "Icon/Table Pagination Arrow" at bounding box center [758, 18] width 23 height 23
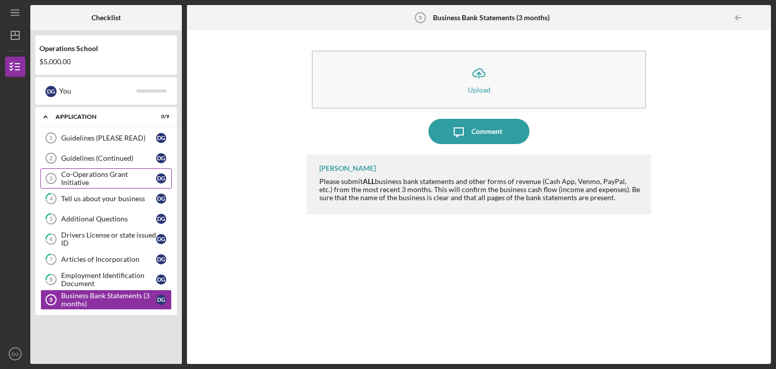
click at [129, 181] on div "Co-Operations Grant Initiative" at bounding box center [108, 178] width 95 height 16
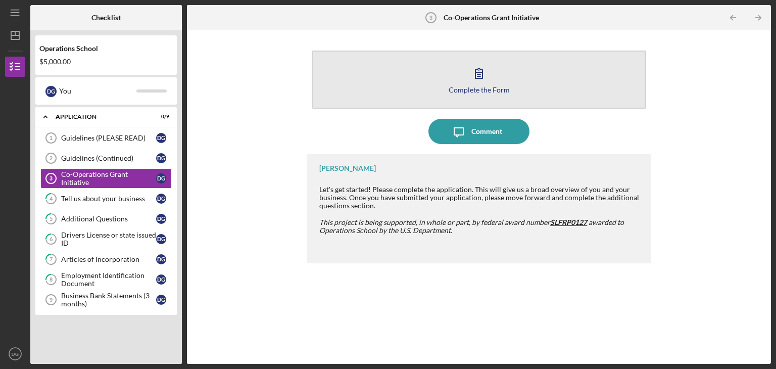
click at [469, 90] on div "Complete the Form" at bounding box center [479, 90] width 61 height 8
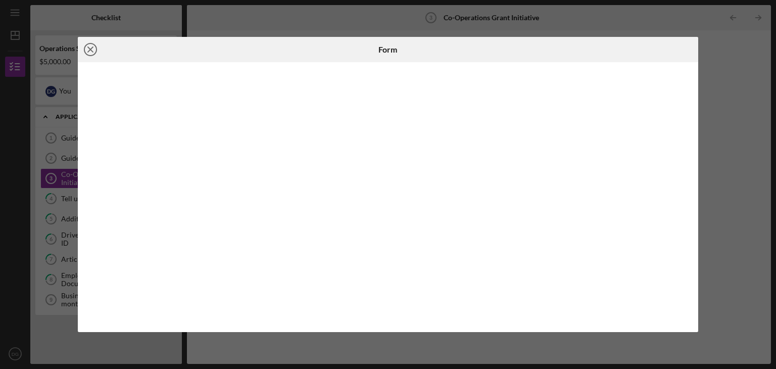
click at [91, 47] on line at bounding box center [90, 49] width 5 height 5
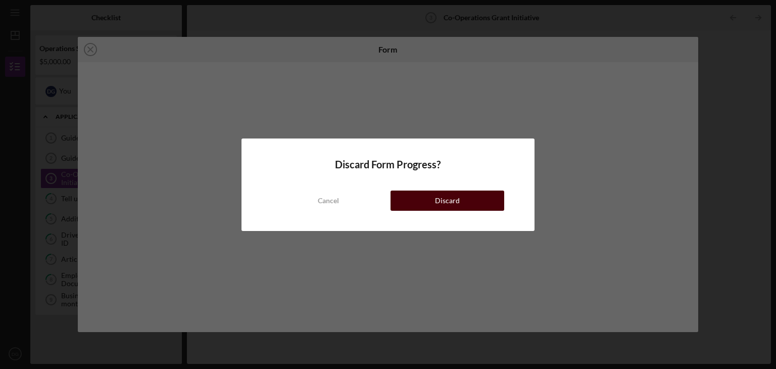
click at [416, 202] on button "Discard" at bounding box center [448, 200] width 114 height 20
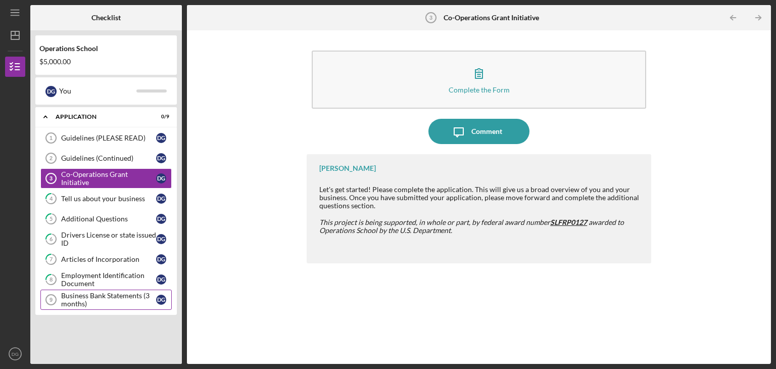
click at [106, 298] on div "Business Bank Statements (3 months)" at bounding box center [108, 300] width 95 height 16
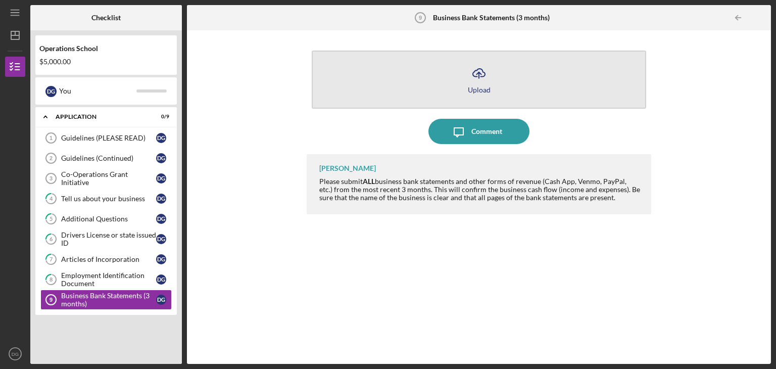
click at [473, 75] on icon "button" at bounding box center [479, 73] width 12 height 8
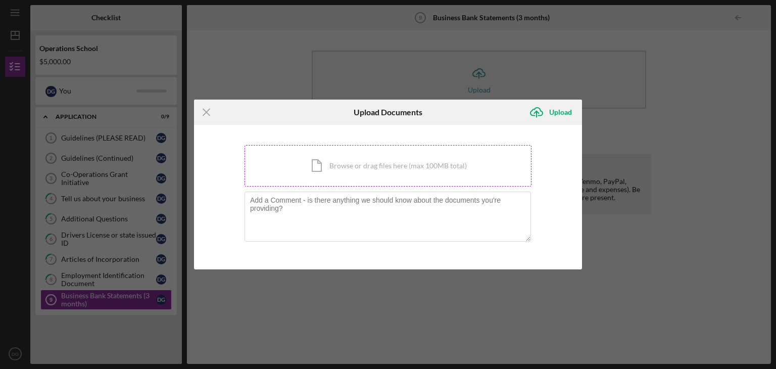
click at [314, 166] on div "Icon/Document Browse or drag files here (max 100MB total) Tap to choose files o…" at bounding box center [388, 165] width 287 height 41
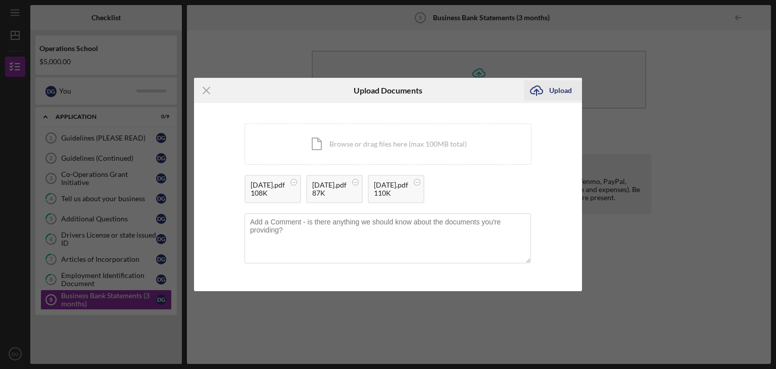
click at [548, 92] on icon "Icon/Upload" at bounding box center [536, 90] width 25 height 25
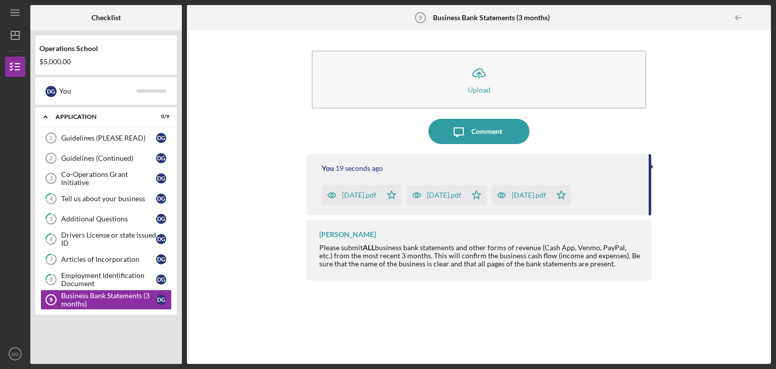
click at [740, 168] on div "Icon/Upload Upload Icon/Message Comment You 19 seconds ago [DATE].pdf Icon/Star…" at bounding box center [479, 196] width 574 height 323
click at [342, 332] on div "You 23 seconds ago [DATE].pdf Icon/Star [DATE].pdf Icon/Star [DATE].pdf Icon/St…" at bounding box center [479, 251] width 345 height 195
click at [724, 118] on div "Icon/Upload Upload Icon/Message Comment You 24 seconds ago [DATE].pdf Icon/Star…" at bounding box center [479, 196] width 574 height 323
click at [120, 277] on div "Employment Identification Document" at bounding box center [108, 279] width 95 height 16
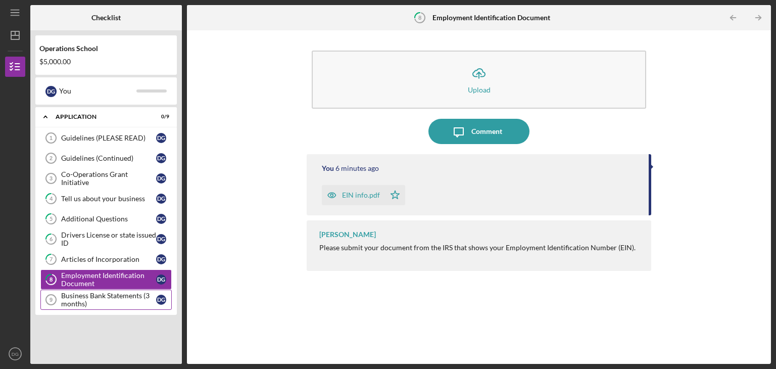
click at [85, 298] on div "Business Bank Statements (3 months)" at bounding box center [108, 300] width 95 height 16
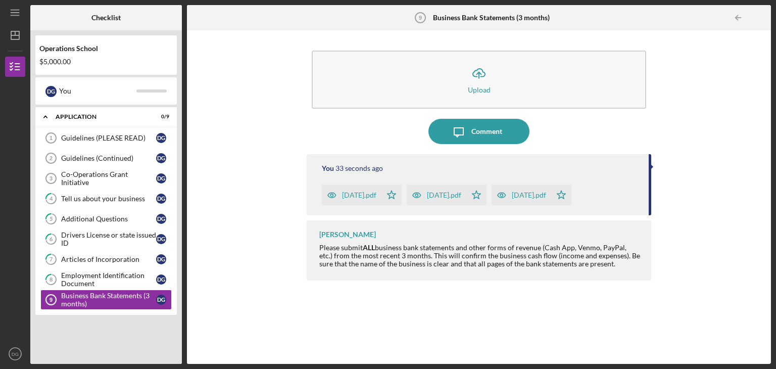
click at [399, 172] on div "You 33 seconds ago" at bounding box center [480, 168] width 317 height 8
click at [382, 251] on div "Please submit ALL business bank statements and other forms of revenue (Cash App…" at bounding box center [480, 256] width 322 height 24
drag, startPoint x: 449, startPoint y: 263, endPoint x: 465, endPoint y: 268, distance: 17.6
click at [465, 268] on div "[PERSON_NAME] Please submit ALL business bank statements and other forms of rev…" at bounding box center [479, 250] width 345 height 60
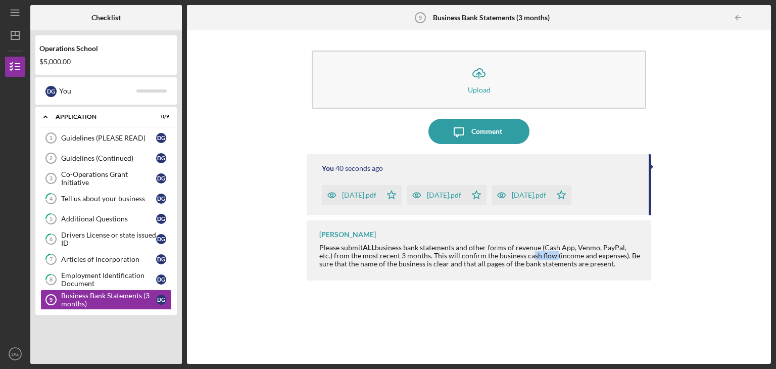
drag, startPoint x: 517, startPoint y: 258, endPoint x: 563, endPoint y: 251, distance: 47.0
click at [540, 256] on div "Please submit ALL business bank statements and other forms of revenue (Cash App…" at bounding box center [480, 256] width 322 height 24
click at [651, 164] on div at bounding box center [652, 166] width 3 height 5
click at [649, 164] on div "You 43 seconds ago [DATE].pdf Icon/Star [DATE].pdf Icon/Star [DATE].pdf Icon/St…" at bounding box center [479, 184] width 345 height 61
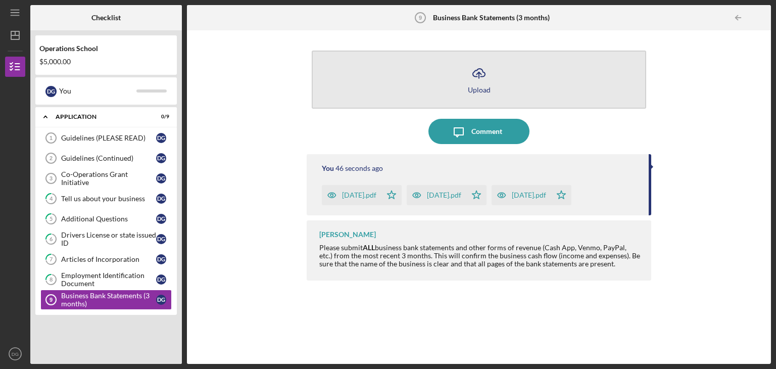
click at [474, 93] on button "Icon/Upload Upload" at bounding box center [479, 80] width 334 height 58
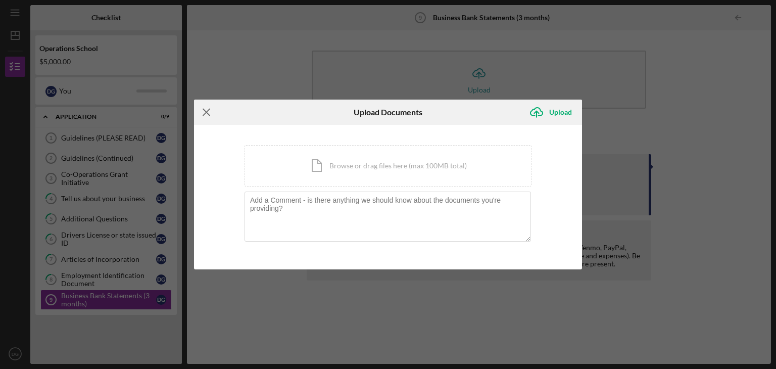
click at [208, 112] on icon "Icon/Menu Close" at bounding box center [206, 112] width 25 height 25
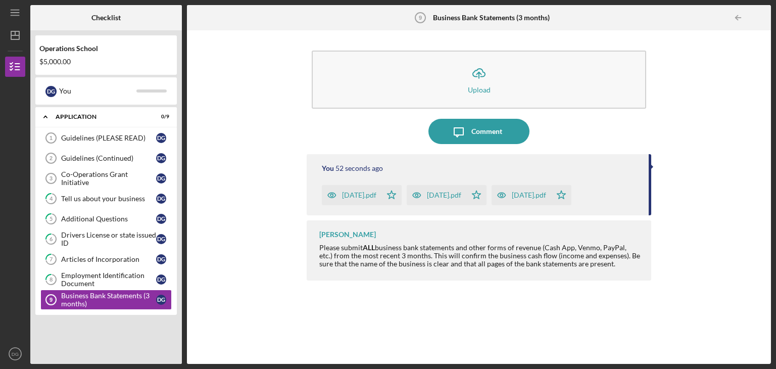
click at [365, 234] on div "[PERSON_NAME] Please submit ALL business bank statements and other forms of rev…" at bounding box center [479, 250] width 345 height 60
click at [368, 249] on strong "ALL" at bounding box center [369, 247] width 12 height 9
click at [17, 67] on line "button" at bounding box center [17, 67] width 5 height 0
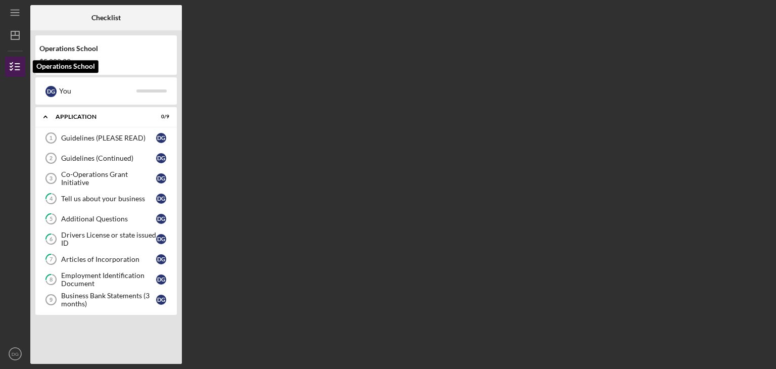
click at [17, 67] on line "button" at bounding box center [17, 67] width 5 height 0
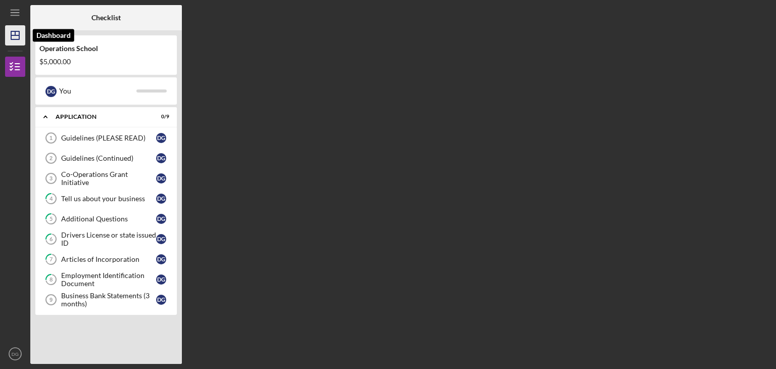
click at [10, 40] on icon "Icon/Dashboard" at bounding box center [15, 35] width 25 height 25
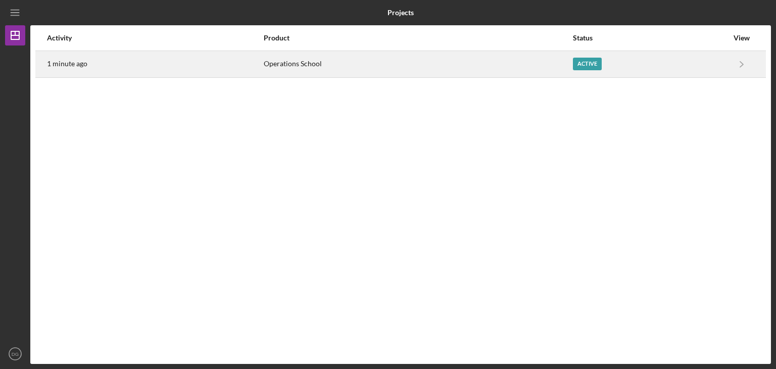
click at [583, 66] on div "Active" at bounding box center [587, 64] width 29 height 13
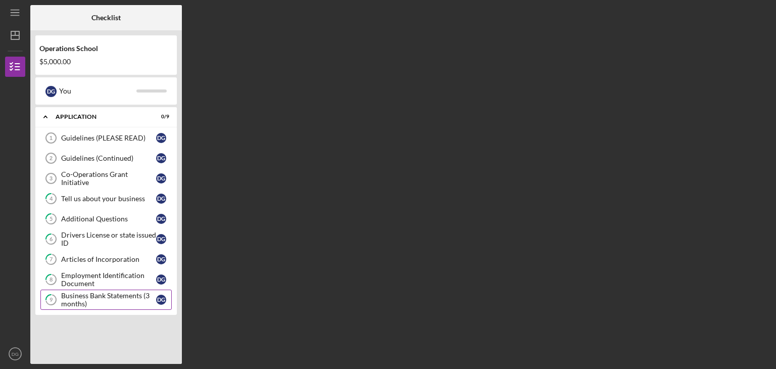
click at [102, 295] on div "Business Bank Statements (3 months)" at bounding box center [108, 300] width 95 height 16
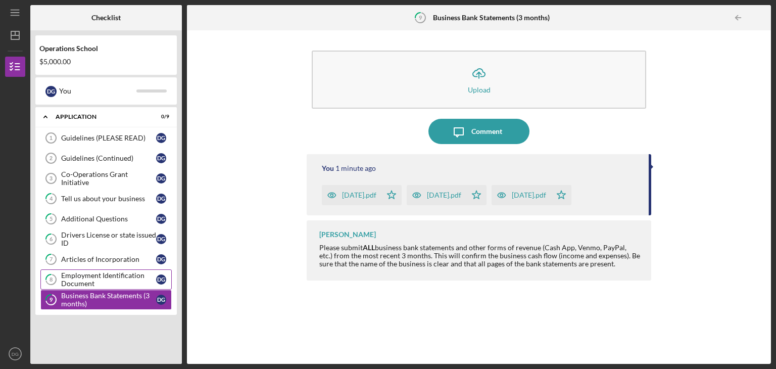
click at [91, 275] on div "Employment Identification Document" at bounding box center [108, 279] width 95 height 16
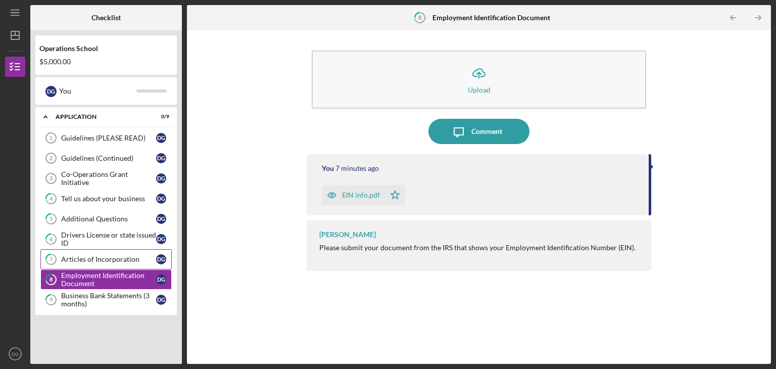
click at [85, 255] on div "Articles of Incorporation" at bounding box center [108, 259] width 95 height 8
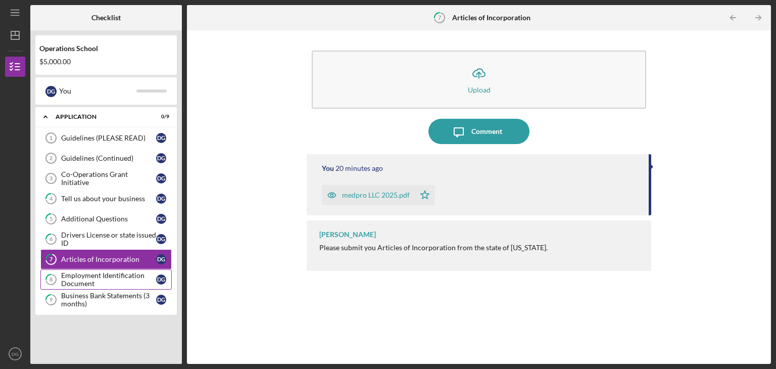
click at [91, 280] on div "Employment Identification Document" at bounding box center [108, 279] width 95 height 16
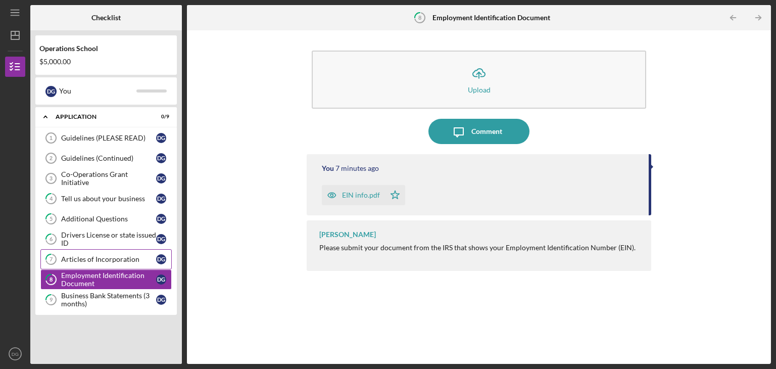
drag, startPoint x: 87, startPoint y: 258, endPoint x: 87, endPoint y: 250, distance: 8.1
click at [87, 258] on div "Articles of Incorporation" at bounding box center [108, 259] width 95 height 8
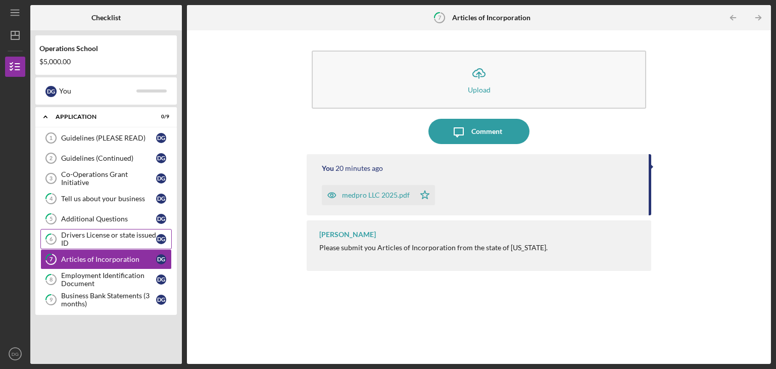
click at [84, 235] on div "Drivers License or state issued ID" at bounding box center [108, 239] width 95 height 16
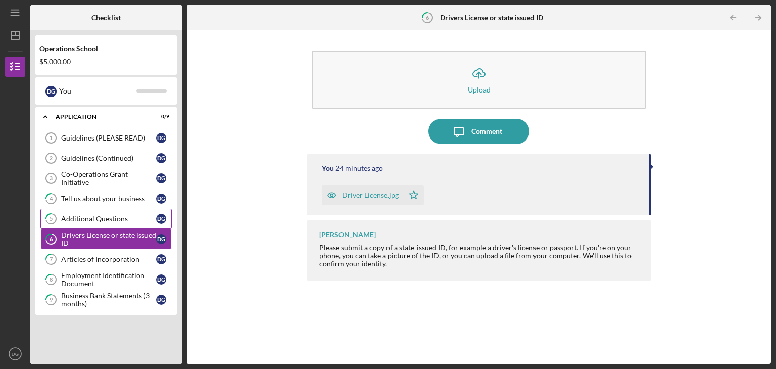
click at [99, 216] on div "Additional Questions" at bounding box center [108, 219] width 95 height 8
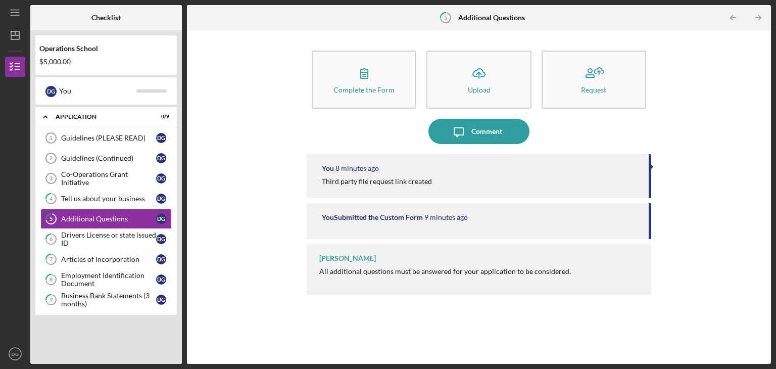
drag, startPoint x: 352, startPoint y: 182, endPoint x: 329, endPoint y: 189, distance: 23.5
click at [329, 189] on div "You 8 minutes ago Third party file request link created" at bounding box center [479, 176] width 345 height 44
drag, startPoint x: 339, startPoint y: 168, endPoint x: 255, endPoint y: 203, distance: 90.2
click at [255, 203] on div "Complete the Form Form Icon/Upload Upload Request Icon/Message Comment You 8 mi…" at bounding box center [479, 196] width 574 height 323
drag, startPoint x: 353, startPoint y: 275, endPoint x: 476, endPoint y: 270, distance: 122.9
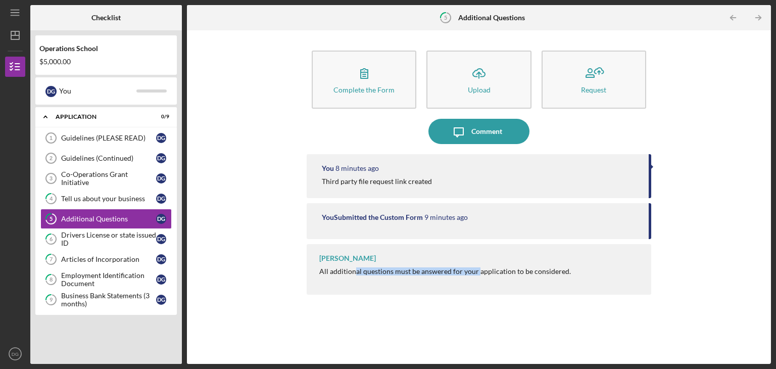
click at [476, 270] on div "All additional questions must be answered for your application to be considered." at bounding box center [445, 271] width 252 height 8
click at [649, 166] on div "You 8 minutes ago Third party file request link created" at bounding box center [479, 176] width 345 height 44
drag, startPoint x: 644, startPoint y: 164, endPoint x: 374, endPoint y: 185, distance: 270.6
drag, startPoint x: 374, startPoint y: 185, endPoint x: 358, endPoint y: 178, distance: 17.2
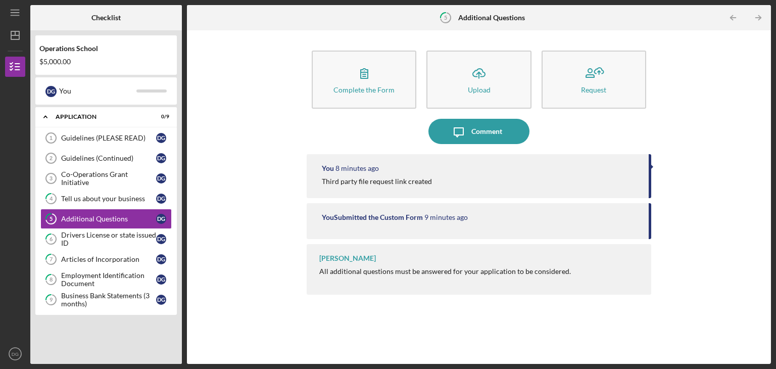
click at [358, 178] on div "Third party file request link created" at bounding box center [377, 181] width 110 height 8
click at [351, 183] on div "Third party file request link created" at bounding box center [377, 181] width 110 height 8
click at [111, 201] on div "Tell us about your business" at bounding box center [108, 199] width 95 height 8
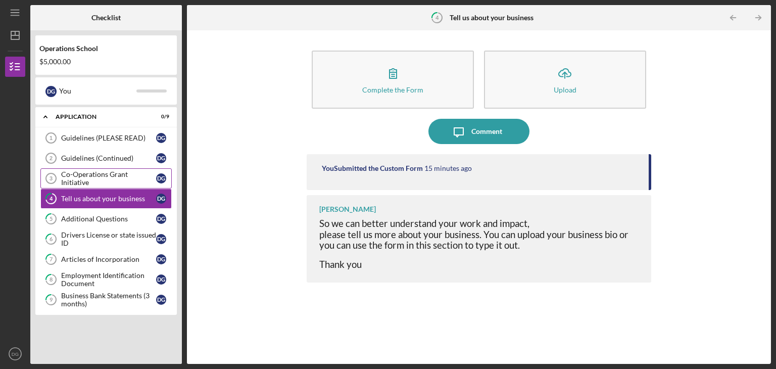
click at [101, 180] on div "Co-Operations Grant Initiative" at bounding box center [108, 178] width 95 height 16
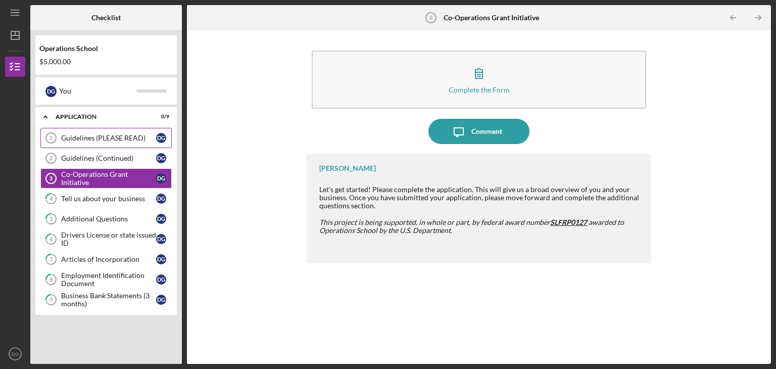
click at [101, 142] on link "Guidelines (PLEASE READ) 1 Guidelines (PLEASE READ) D G" at bounding box center [105, 138] width 131 height 20
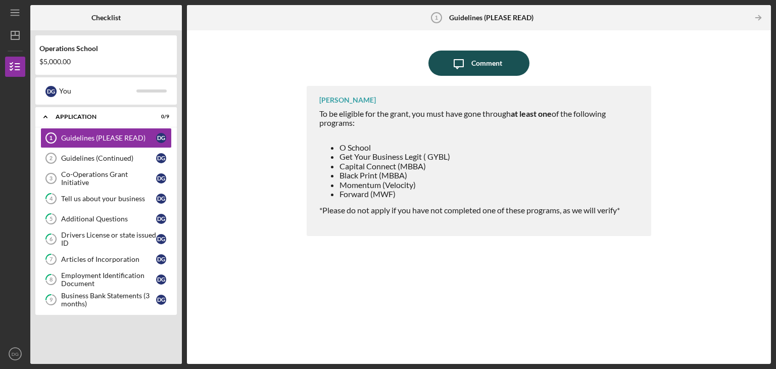
click at [483, 66] on div "Comment" at bounding box center [486, 63] width 31 height 25
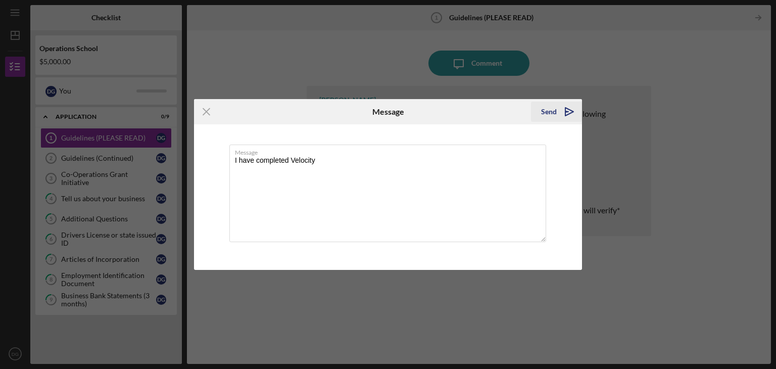
type textarea "I have completed Velocity"
click at [560, 111] on icon "Icon/icon-invite-send" at bounding box center [569, 111] width 25 height 25
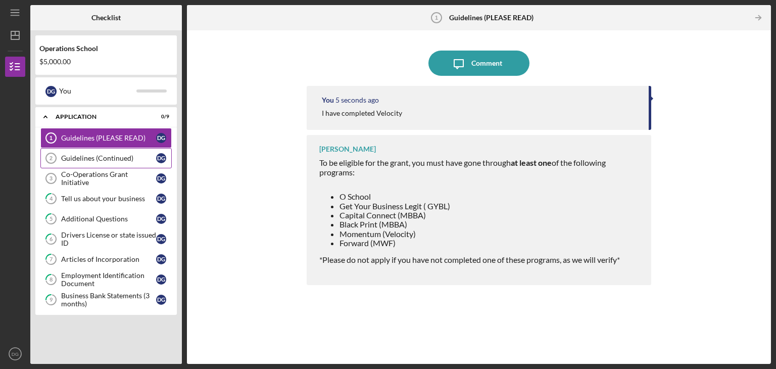
click at [112, 155] on div "Guidelines (Continued)" at bounding box center [108, 158] width 95 height 8
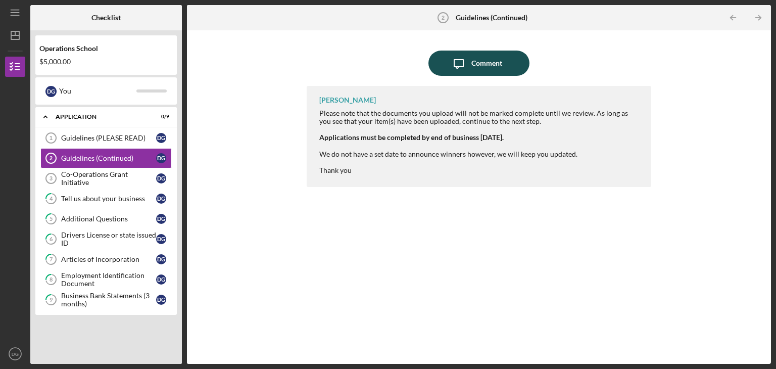
click at [467, 68] on icon "Icon/Message" at bounding box center [458, 63] width 25 height 25
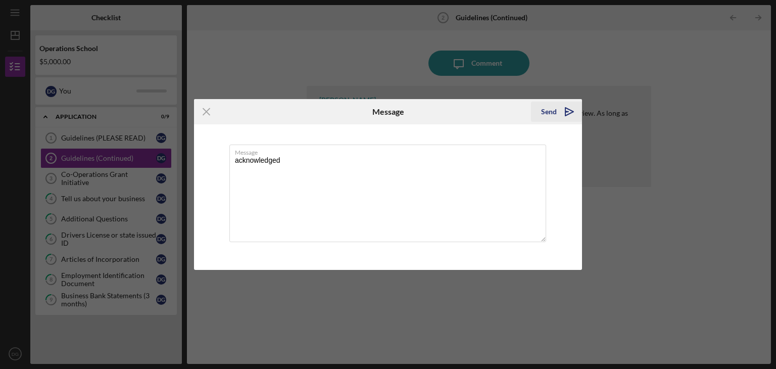
type textarea "acknowledged"
click at [549, 110] on div "Send" at bounding box center [549, 112] width 16 height 20
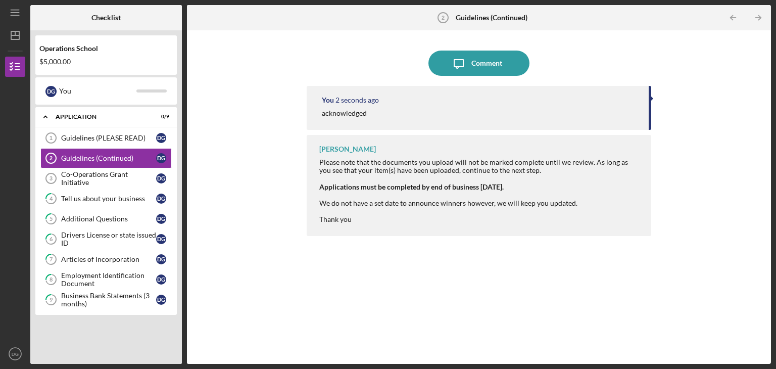
click at [418, 274] on div "You 2 seconds ago acknowledged [PERSON_NAME] Please note that the documents you…" at bounding box center [479, 217] width 345 height 263
click at [111, 176] on div "Co-Operations Grant Initiative" at bounding box center [108, 178] width 95 height 16
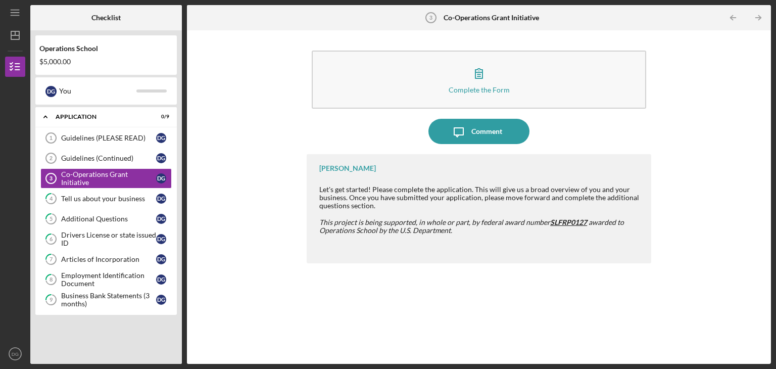
click at [466, 201] on div "Let's get started! Please complete the application. This will give us a broad o…" at bounding box center [480, 197] width 322 height 24
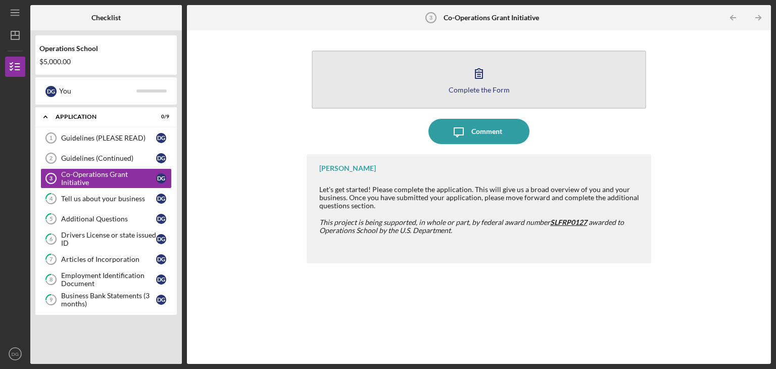
click at [473, 87] on div "Complete the Form" at bounding box center [479, 90] width 61 height 8
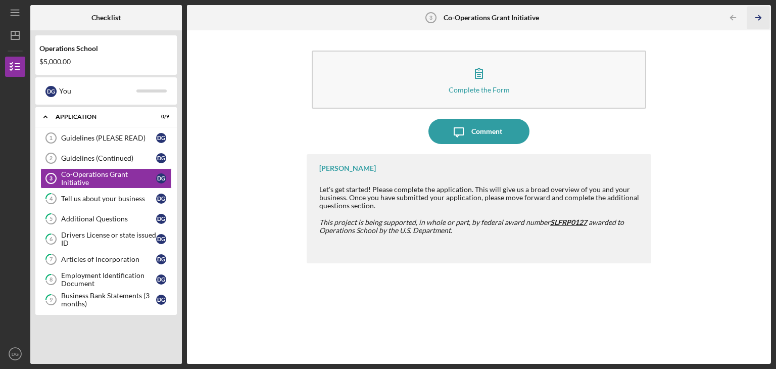
click at [755, 25] on icon "Icon/Table Pagination Arrow" at bounding box center [758, 18] width 23 height 23
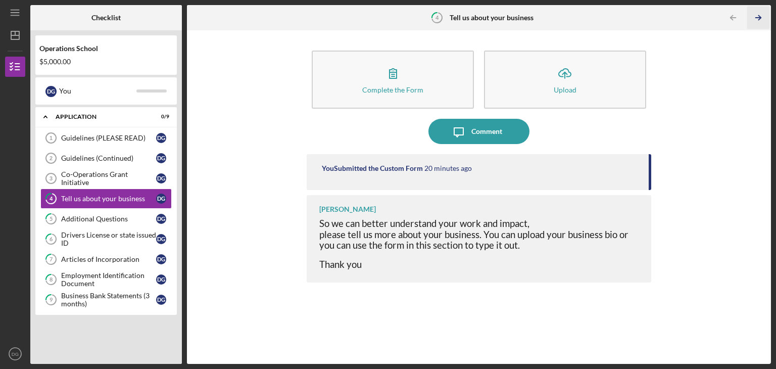
click at [755, 25] on icon "Icon/Table Pagination Arrow" at bounding box center [758, 18] width 23 height 23
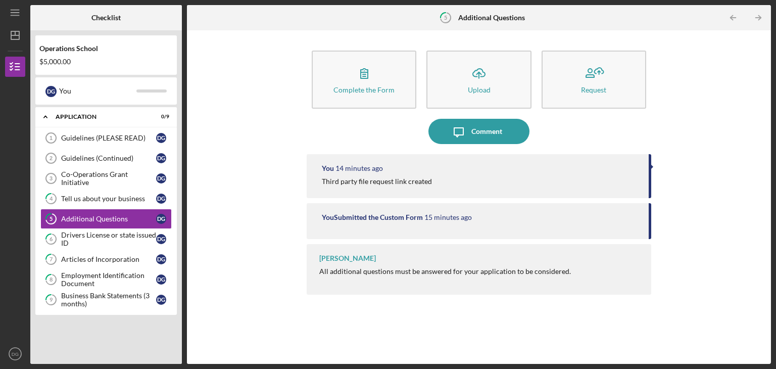
click at [755, 25] on icon "Icon/Table Pagination Arrow" at bounding box center [758, 18] width 23 height 23
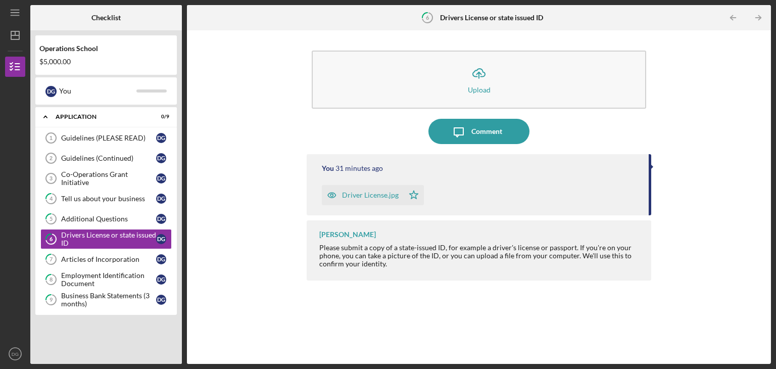
click at [755, 25] on icon "Icon/Table Pagination Arrow" at bounding box center [758, 18] width 23 height 23
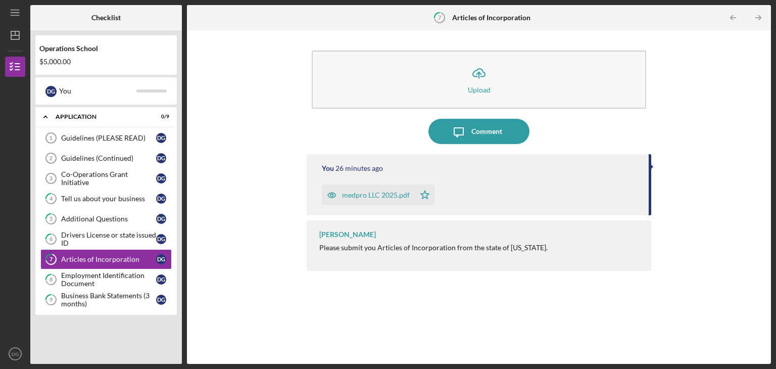
click at [755, 25] on icon "Icon/Table Pagination Arrow" at bounding box center [758, 18] width 23 height 23
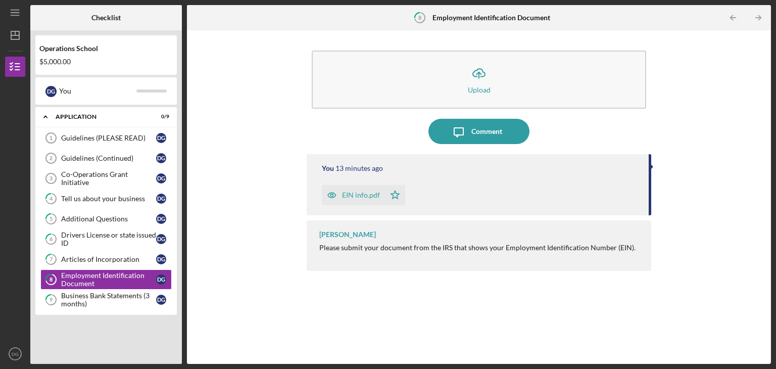
click at [755, 25] on icon "Icon/Table Pagination Arrow" at bounding box center [758, 18] width 23 height 23
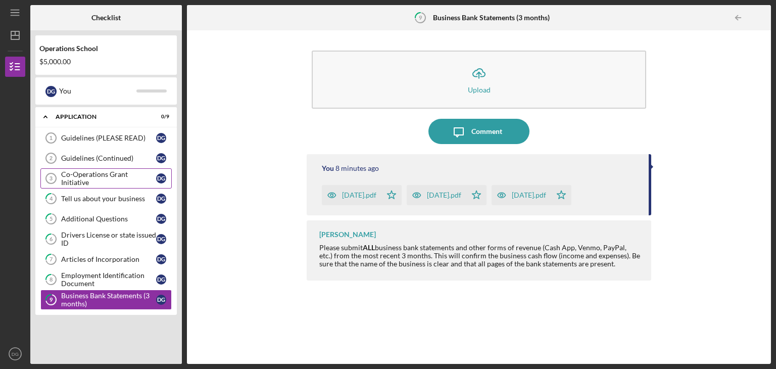
click at [105, 180] on div "Co-Operations Grant Initiative" at bounding box center [108, 178] width 95 height 16
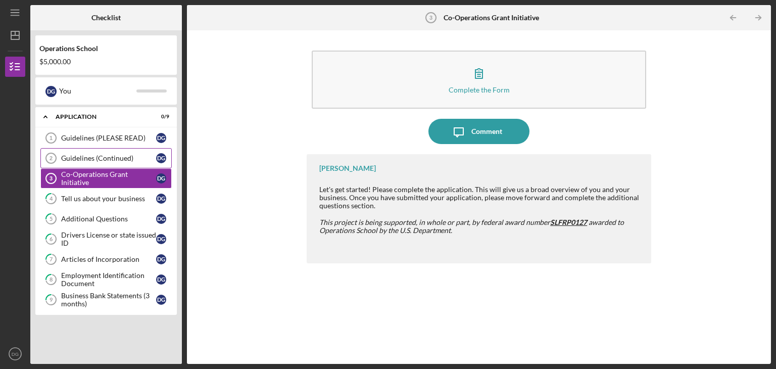
click at [106, 160] on div "Guidelines (Continued)" at bounding box center [108, 158] width 95 height 8
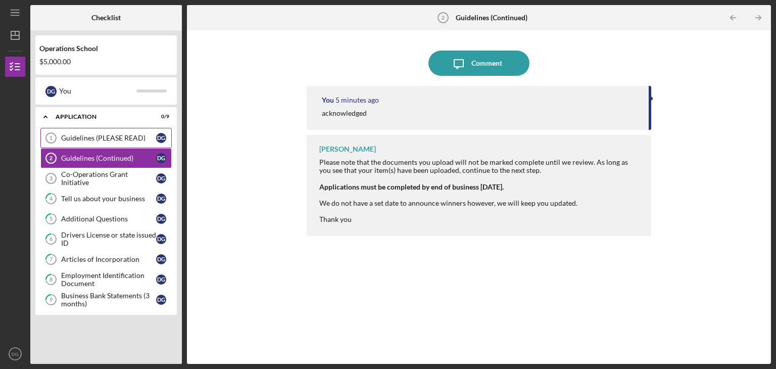
click at [107, 134] on div "Guidelines (PLEASE READ)" at bounding box center [108, 138] width 95 height 8
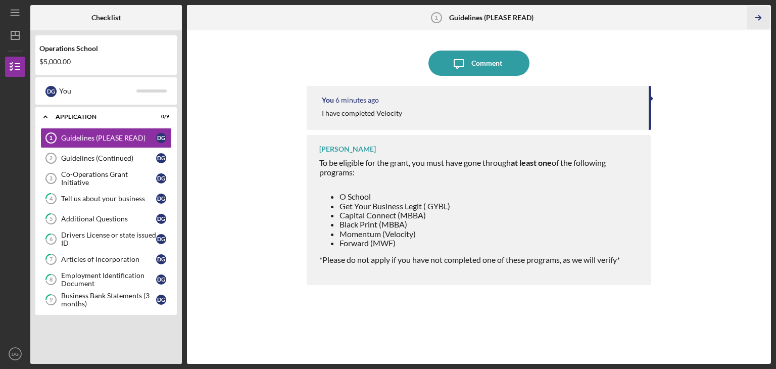
click at [760, 16] on icon "Icon/Table Pagination Arrow" at bounding box center [758, 18] width 23 height 23
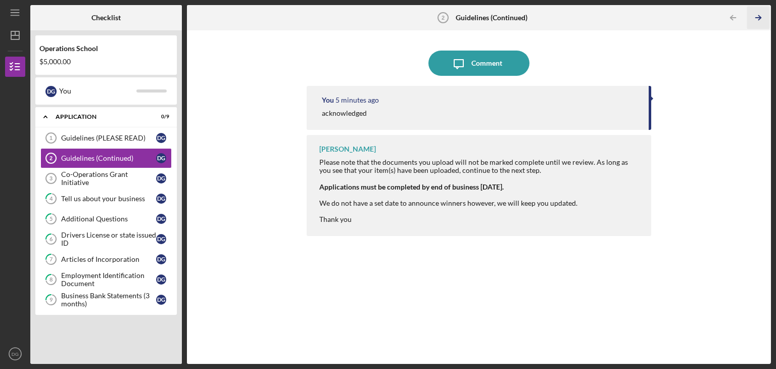
click at [760, 16] on icon "Icon/Table Pagination Arrow" at bounding box center [758, 18] width 23 height 23
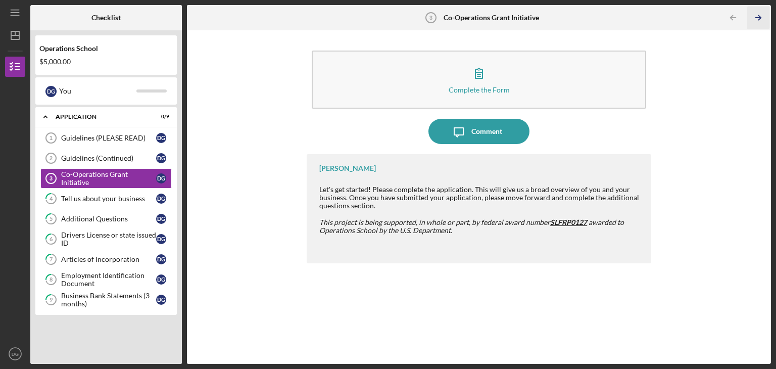
click at [760, 16] on icon "Icon/Table Pagination Arrow" at bounding box center [758, 18] width 23 height 23
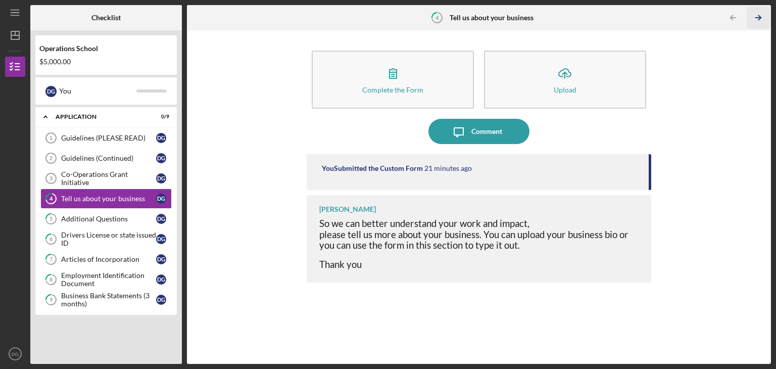
click at [760, 16] on icon "Icon/Table Pagination Arrow" at bounding box center [758, 18] width 23 height 23
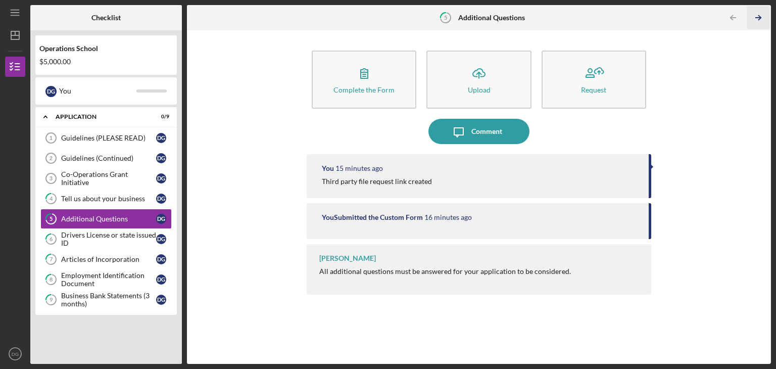
click at [760, 16] on icon "Icon/Table Pagination Arrow" at bounding box center [758, 18] width 23 height 23
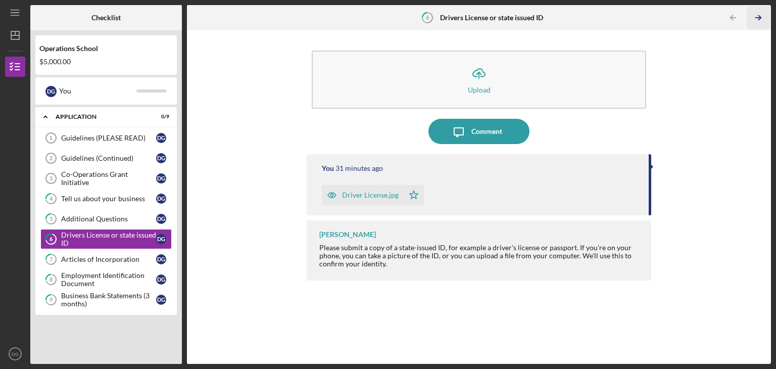
click at [760, 16] on icon "Icon/Table Pagination Arrow" at bounding box center [758, 18] width 23 height 23
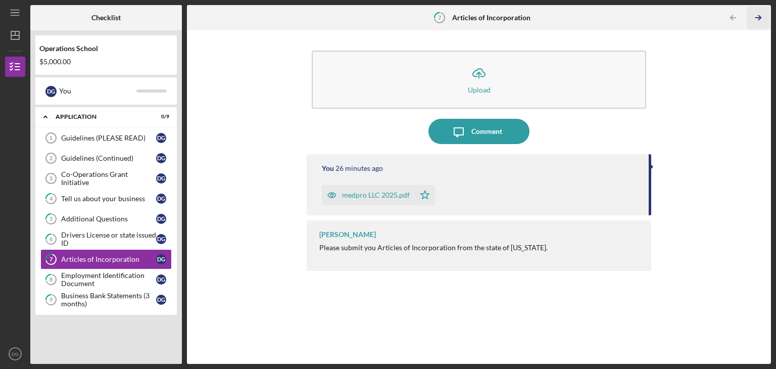
click at [760, 16] on icon "Icon/Table Pagination Arrow" at bounding box center [758, 18] width 23 height 23
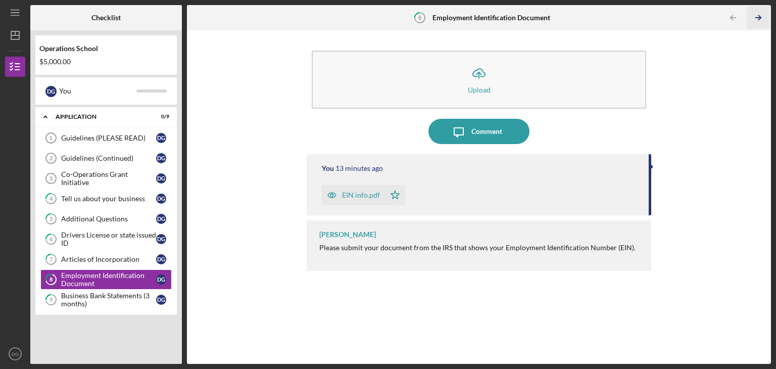
click at [760, 16] on icon "Icon/Table Pagination Arrow" at bounding box center [758, 18] width 23 height 23
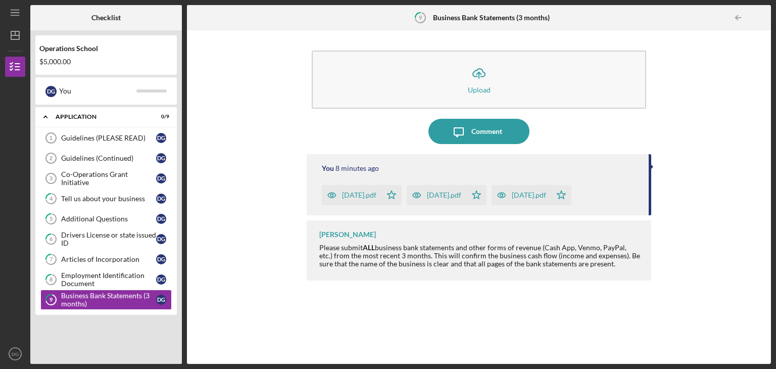
click at [760, 16] on div at bounding box center [761, 18] width 20 height 20
click at [15, 17] on icon "Icon/Menu" at bounding box center [15, 13] width 23 height 23
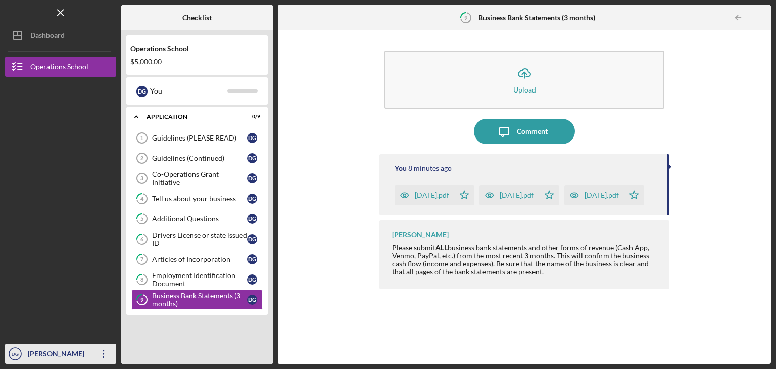
click at [67, 357] on div "[PERSON_NAME]" at bounding box center [58, 355] width 66 height 23
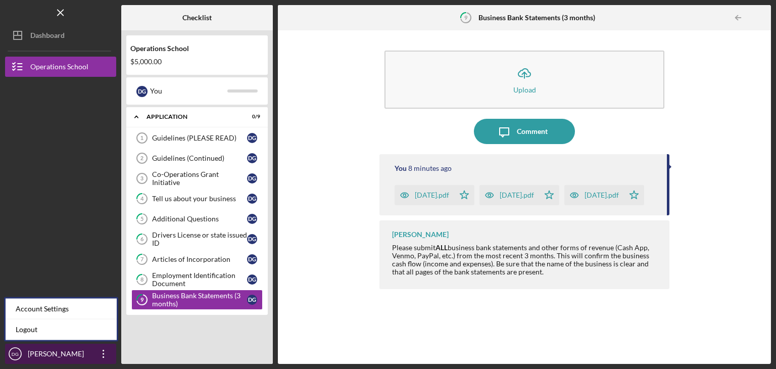
click at [67, 357] on div "[PERSON_NAME]" at bounding box center [58, 355] width 66 height 23
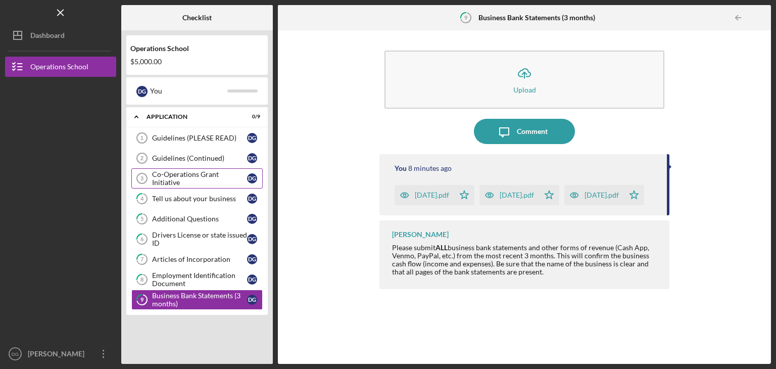
click at [180, 178] on div "Co-Operations Grant Initiative" at bounding box center [199, 178] width 95 height 16
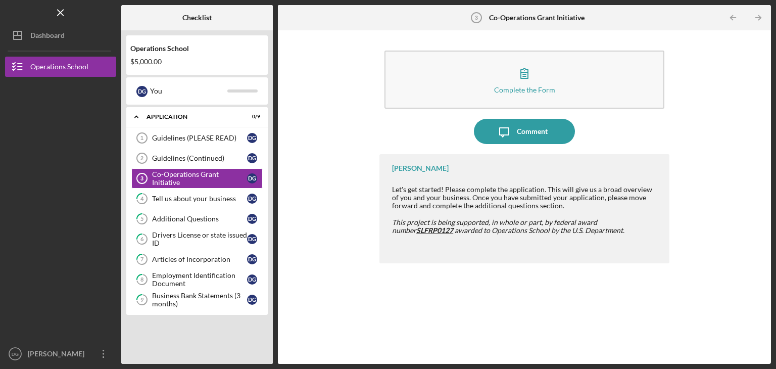
click at [414, 233] on em "This project is being supported, in whole or part, by federal award number SLFR…" at bounding box center [508, 226] width 232 height 17
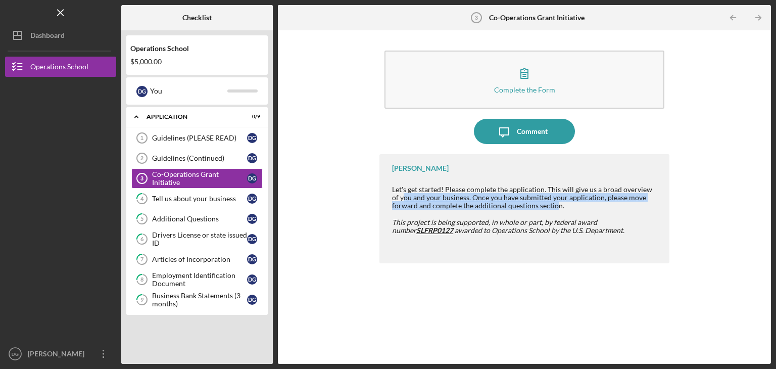
drag, startPoint x: 394, startPoint y: 194, endPoint x: 555, endPoint y: 210, distance: 161.5
click at [555, 210] on div "Let's get started! Please complete the application. This will give us a broad o…" at bounding box center [525, 197] width 267 height 24
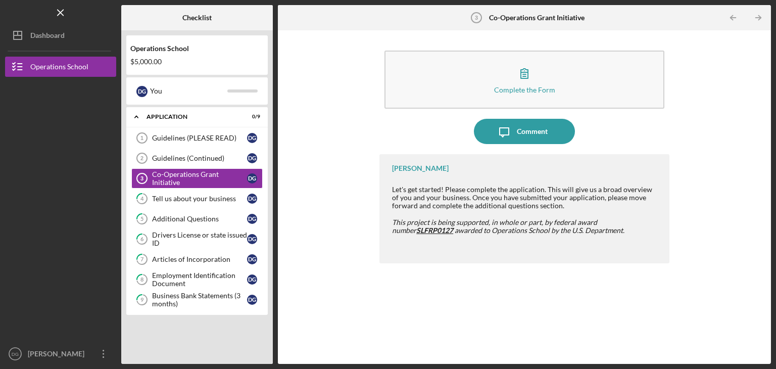
click at [368, 137] on div "Complete the Form Form Icon/Message Comment [PERSON_NAME] Let's get started! Pl…" at bounding box center [524, 196] width 483 height 323
click at [67, 38] on button "Icon/Dashboard Dashboard" at bounding box center [60, 35] width 111 height 20
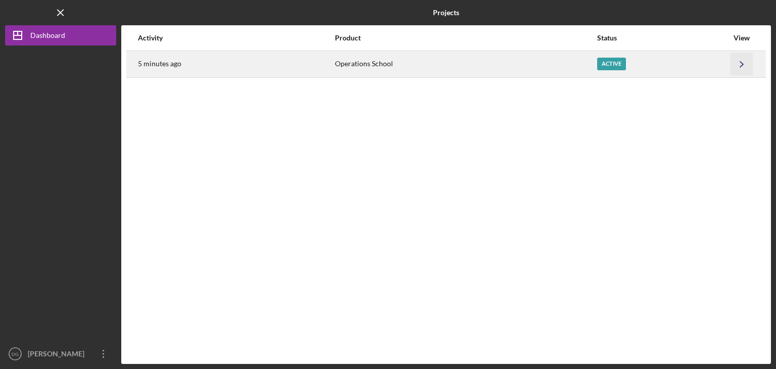
click at [735, 65] on icon "Icon/Navigate" at bounding box center [742, 64] width 23 height 23
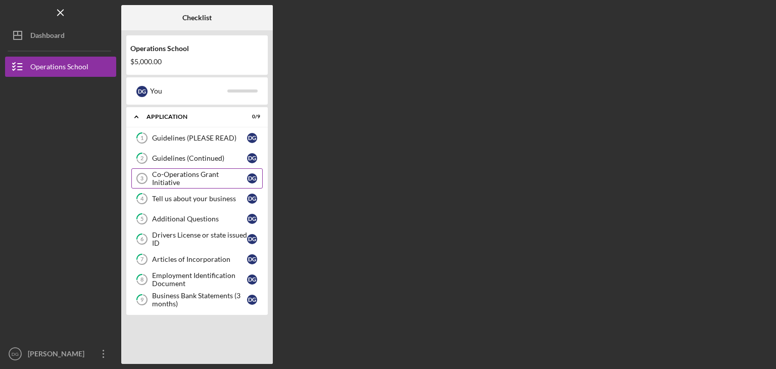
click at [200, 174] on div "Co-Operations Grant Initiative" at bounding box center [199, 178] width 95 height 16
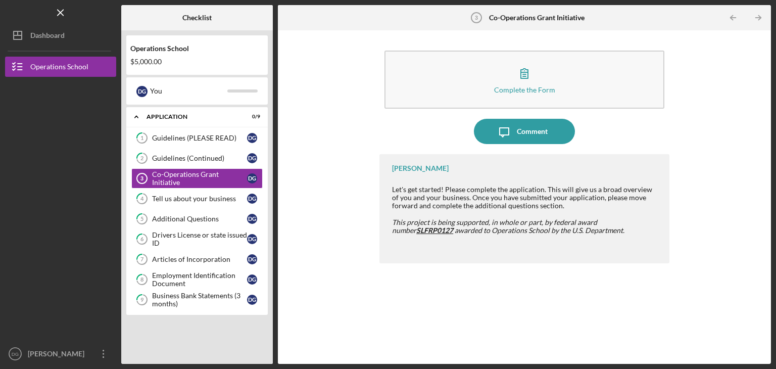
drag, startPoint x: 353, startPoint y: 156, endPoint x: 355, endPoint y: 113, distance: 43.0
click at [356, 113] on div "Complete the Form Form Icon/Message Comment [PERSON_NAME] Let's get started! Pl…" at bounding box center [524, 196] width 483 height 323
click at [215, 178] on div "Co-Operations Grant Initiative" at bounding box center [199, 178] width 95 height 16
click at [171, 301] on div "Business Bank Statements (3 months)" at bounding box center [199, 300] width 95 height 16
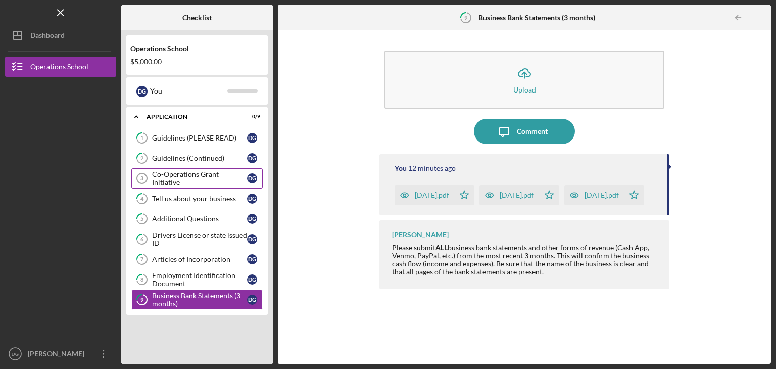
click at [210, 182] on link "Co-Operations Grant Initiative 3 Co-Operations Grant Initiative D G" at bounding box center [196, 178] width 131 height 20
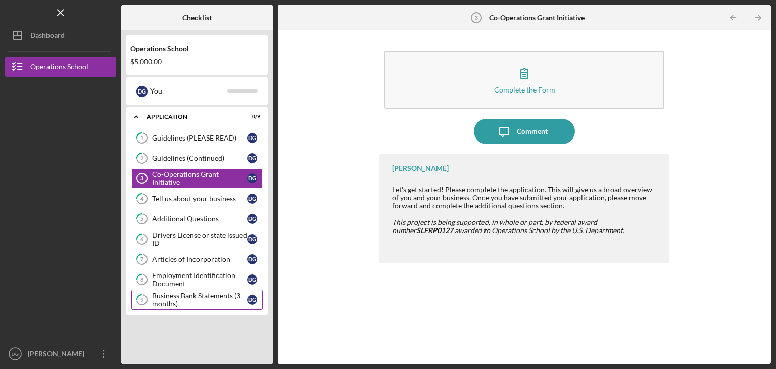
click at [189, 300] on div "Business Bank Statements (3 months)" at bounding box center [199, 300] width 95 height 16
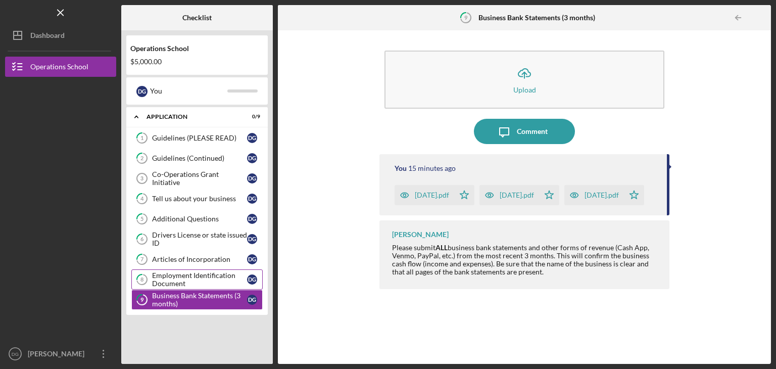
click at [183, 273] on div "Employment Identification Document" at bounding box center [199, 279] width 95 height 16
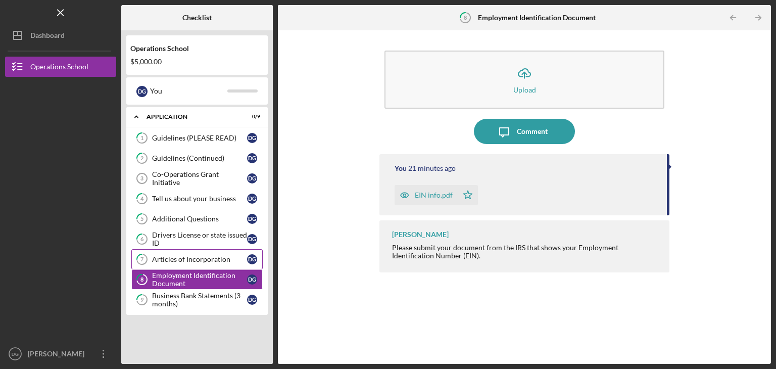
click at [197, 251] on link "7 Articles of Incorporation D G" at bounding box center [196, 259] width 131 height 20
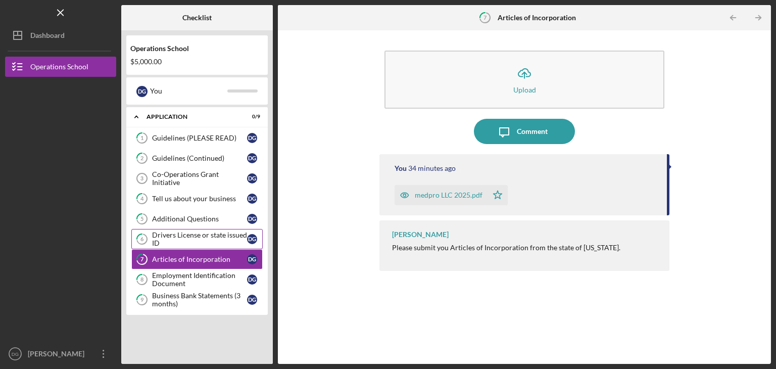
click at [189, 241] on div "Drivers License or state issued ID" at bounding box center [199, 239] width 95 height 16
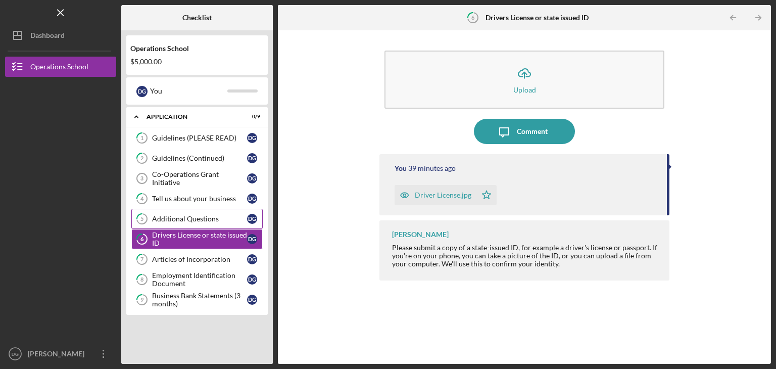
click at [183, 211] on link "5 Additional Questions D G" at bounding box center [196, 219] width 131 height 20
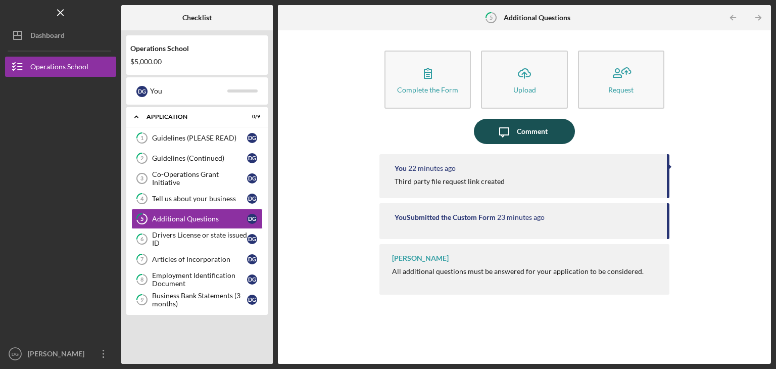
click at [501, 132] on icon "Icon/Message" at bounding box center [504, 131] width 25 height 25
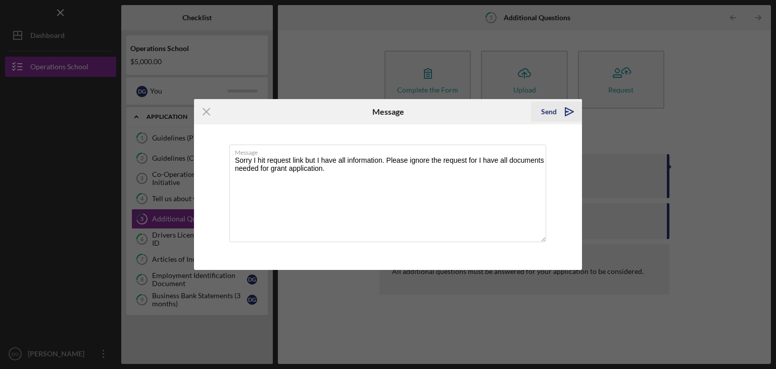
type textarea "Sorry I hit request link but I have all information. Please ignore the request …"
click at [550, 111] on div "Send" at bounding box center [549, 112] width 16 height 20
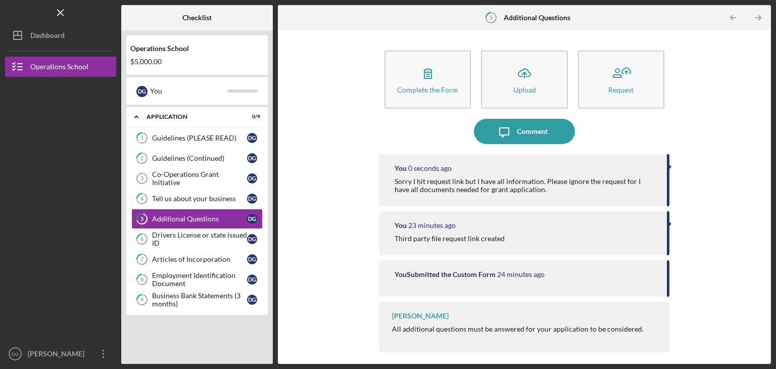
click at [709, 174] on div "Complete the Form Form Icon/Upload Upload Request Icon/Message Comment You 0 se…" at bounding box center [524, 196] width 483 height 323
click at [410, 317] on div "[PERSON_NAME]" at bounding box center [420, 316] width 57 height 8
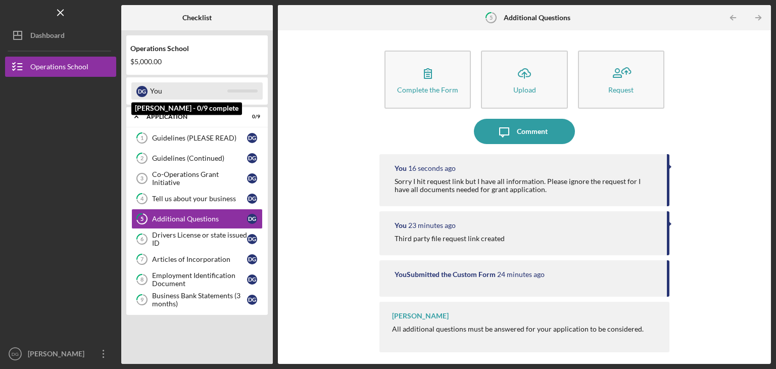
click at [245, 89] on div "D G You" at bounding box center [196, 90] width 131 height 17
click at [154, 92] on div "You" at bounding box center [188, 90] width 77 height 17
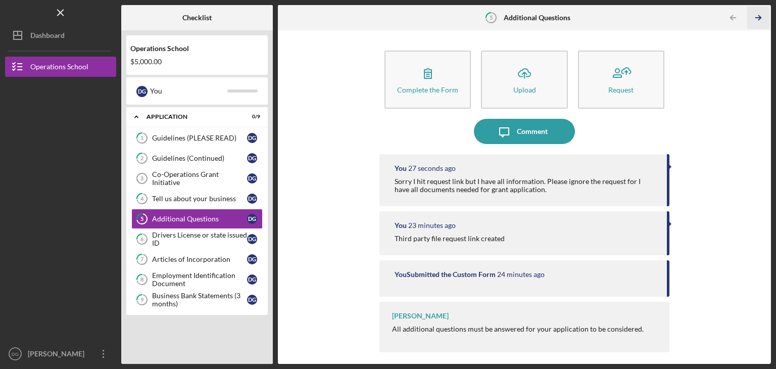
click at [756, 18] on line "button" at bounding box center [758, 18] width 5 height 0
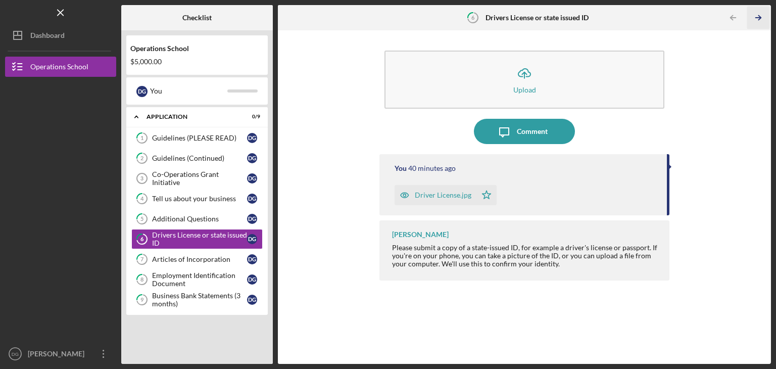
click at [756, 18] on line "button" at bounding box center [758, 18] width 5 height 0
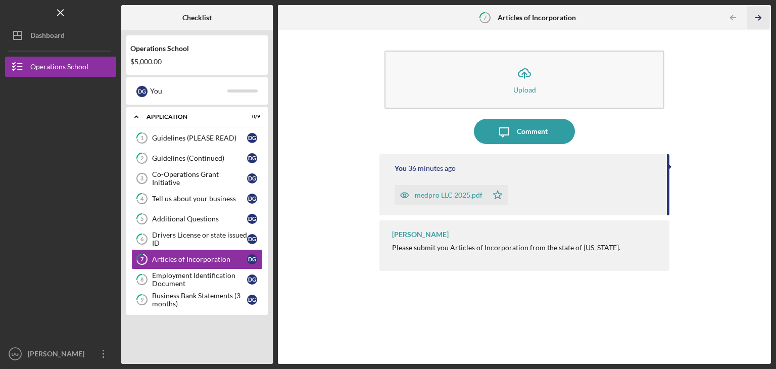
click at [756, 18] on line "button" at bounding box center [758, 18] width 5 height 0
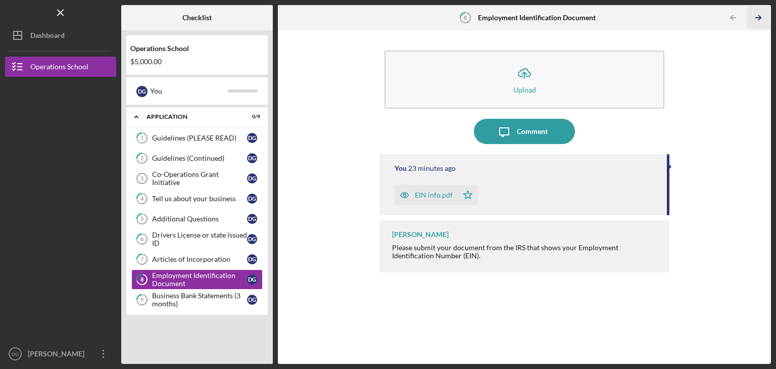
click at [756, 18] on line "button" at bounding box center [758, 18] width 5 height 0
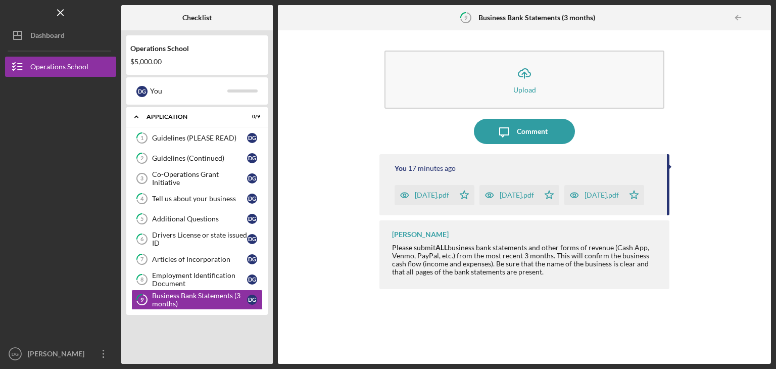
click at [756, 18] on div at bounding box center [761, 18] width 20 height 20
click at [208, 174] on div "Co-Operations Grant Initiative" at bounding box center [199, 178] width 95 height 16
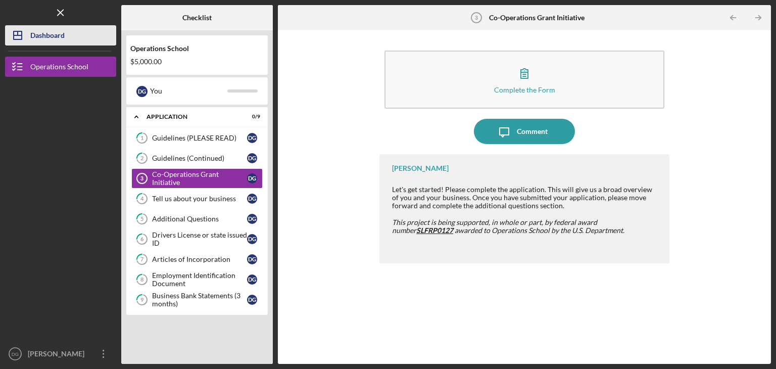
click at [83, 39] on button "Icon/Dashboard Dashboard" at bounding box center [60, 35] width 111 height 20
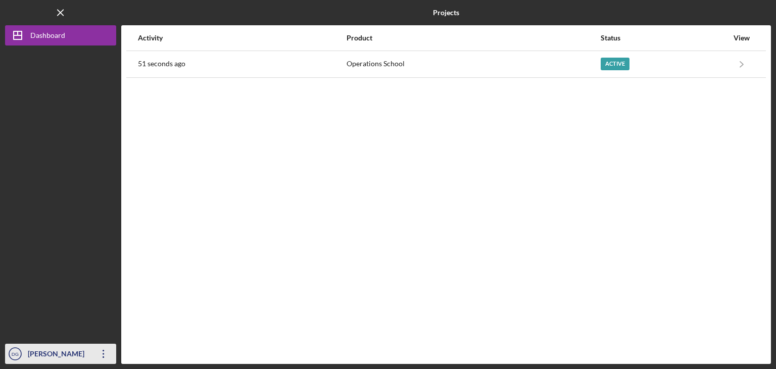
click at [34, 349] on div "[PERSON_NAME]" at bounding box center [58, 355] width 66 height 23
click at [276, 229] on div "Activity Product Status View 57 seconds ago Operations School Active Icon/Navig…" at bounding box center [446, 194] width 650 height 339
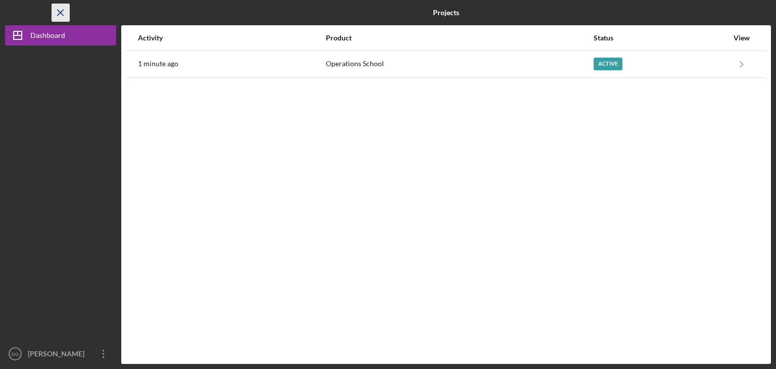
click at [59, 12] on line "button" at bounding box center [61, 13] width 6 height 6
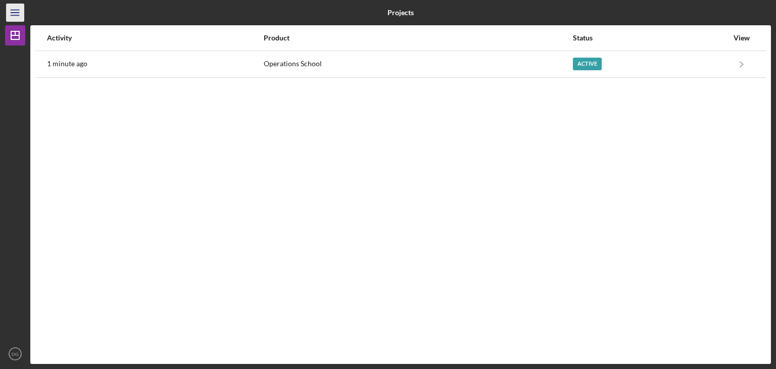
click at [13, 19] on icon "Icon/Menu" at bounding box center [15, 13] width 23 height 23
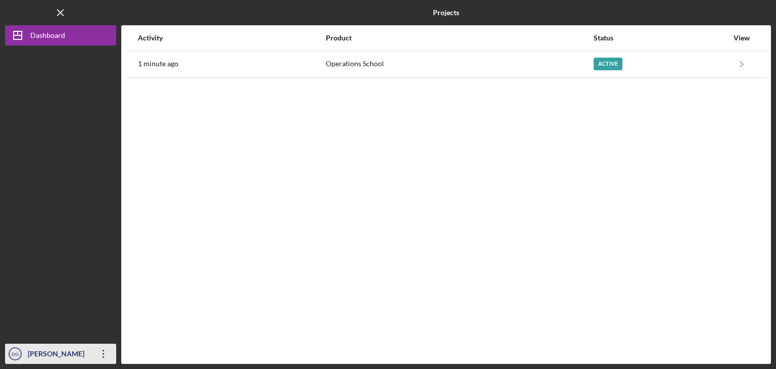
click at [83, 354] on div "[PERSON_NAME]" at bounding box center [58, 355] width 66 height 23
click at [221, 239] on div "Activity Product Status View 1 minute ago Operations School Active Icon/Navigat…" at bounding box center [446, 194] width 650 height 339
